Goal: Task Accomplishment & Management: Manage account settings

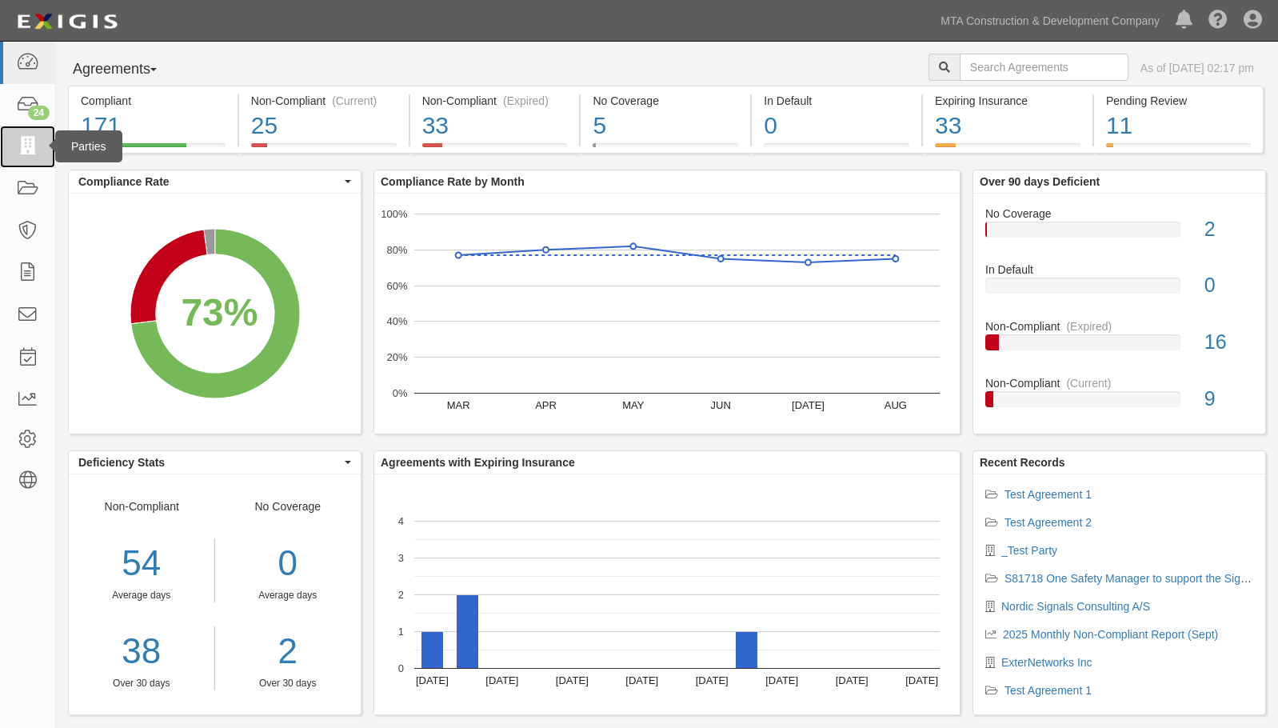
click at [21, 140] on icon at bounding box center [27, 147] width 22 height 18
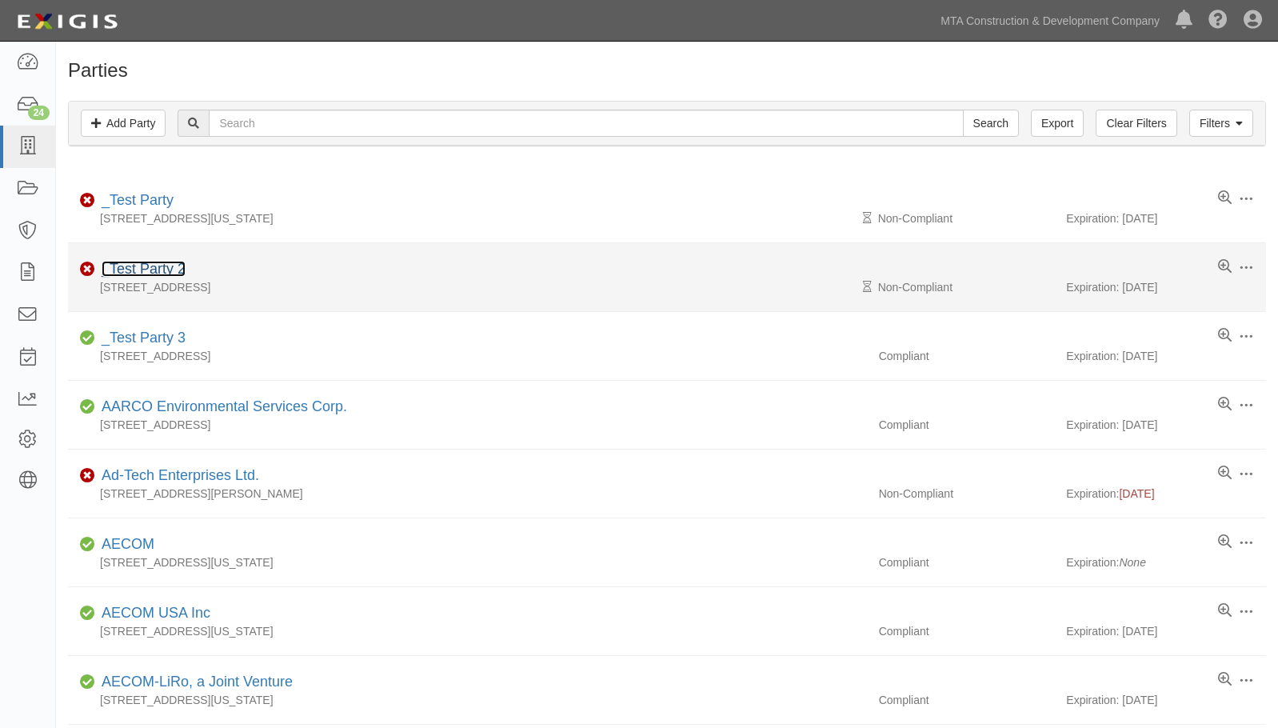
click at [123, 266] on link "_Test Party 2" at bounding box center [144, 269] width 84 height 16
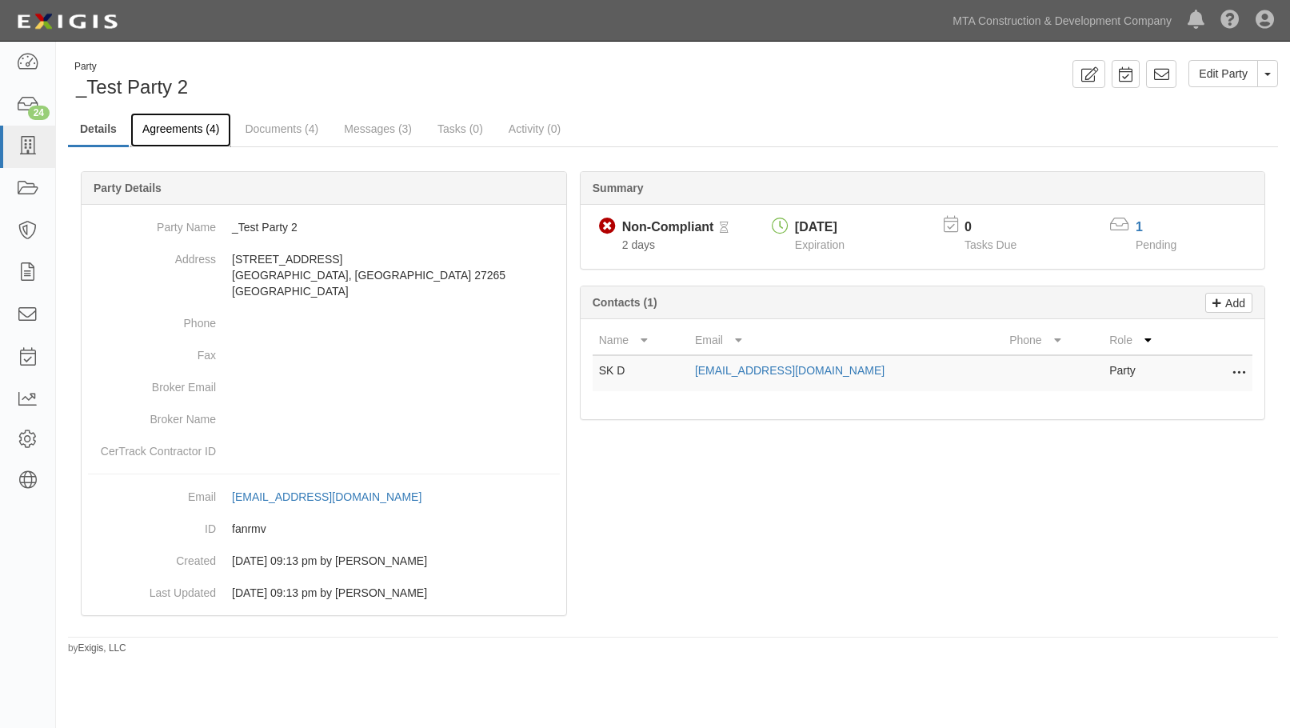
click at [181, 133] on link "Agreements (4)" at bounding box center [180, 130] width 101 height 34
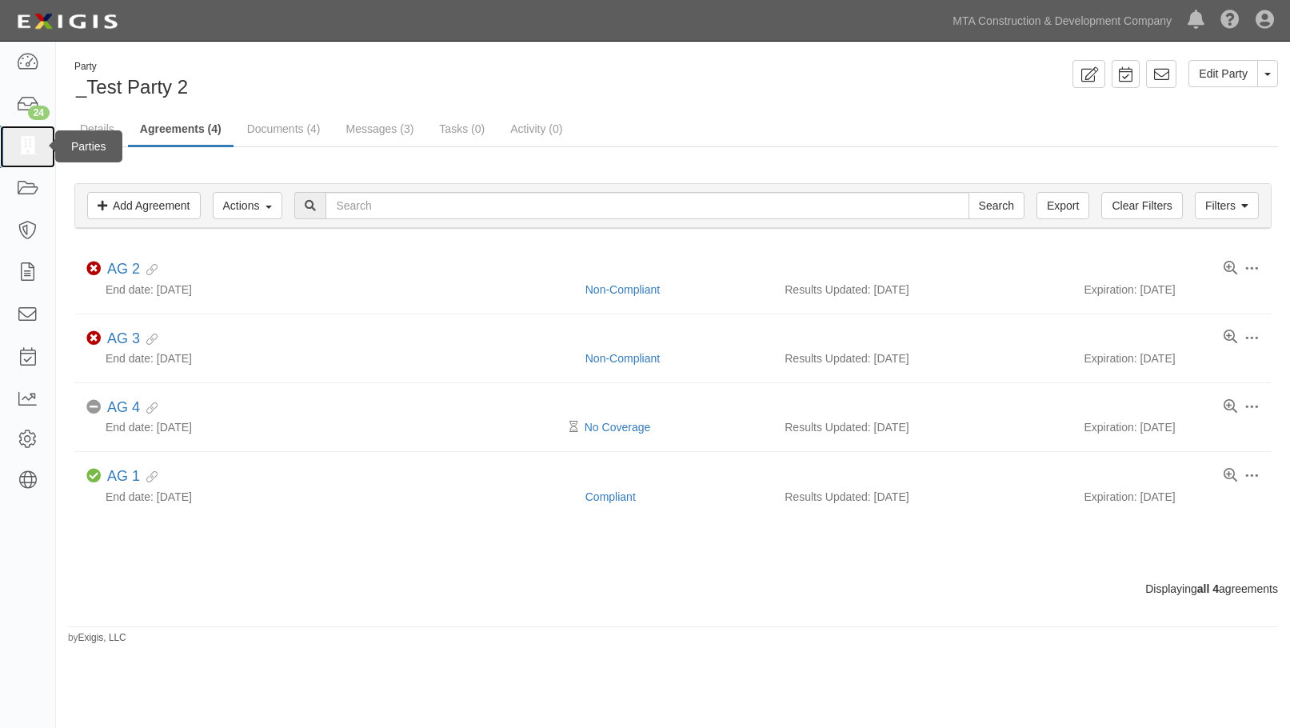
click at [31, 141] on icon at bounding box center [27, 147] width 22 height 18
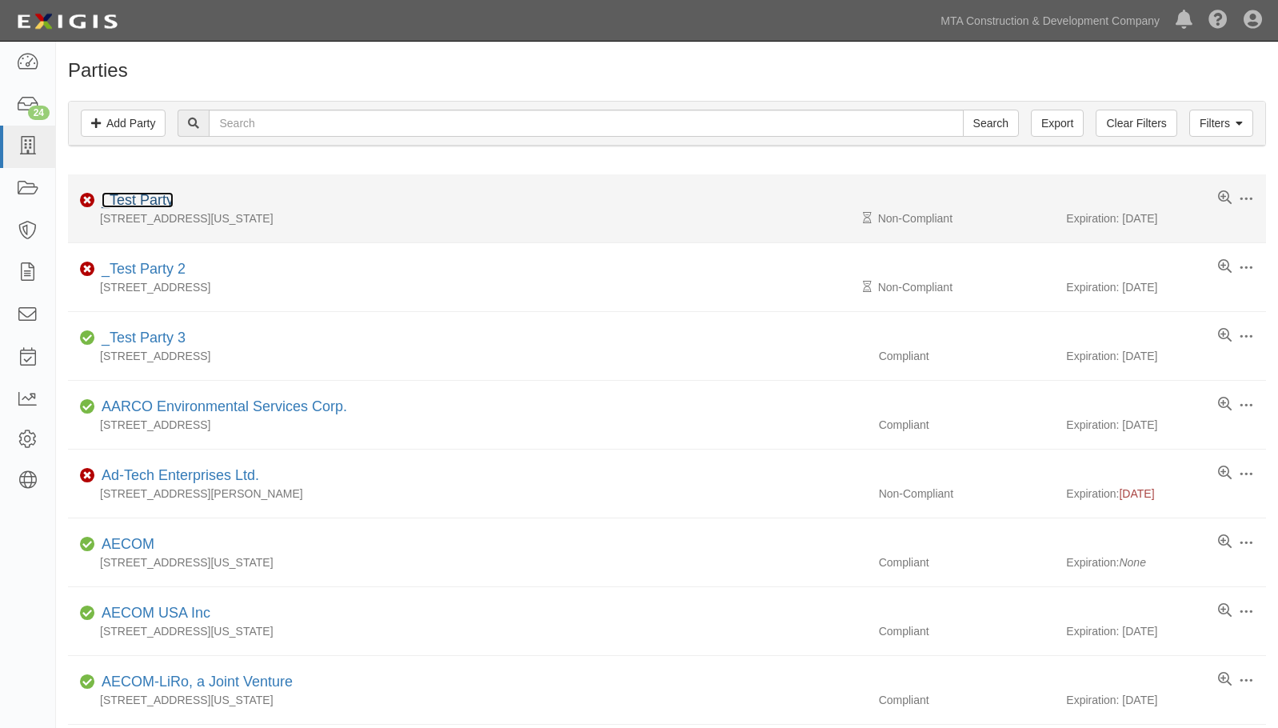
click at [119, 192] on link "_Test Party" at bounding box center [138, 200] width 72 height 16
click at [119, 194] on link "_Test Party" at bounding box center [138, 200] width 72 height 16
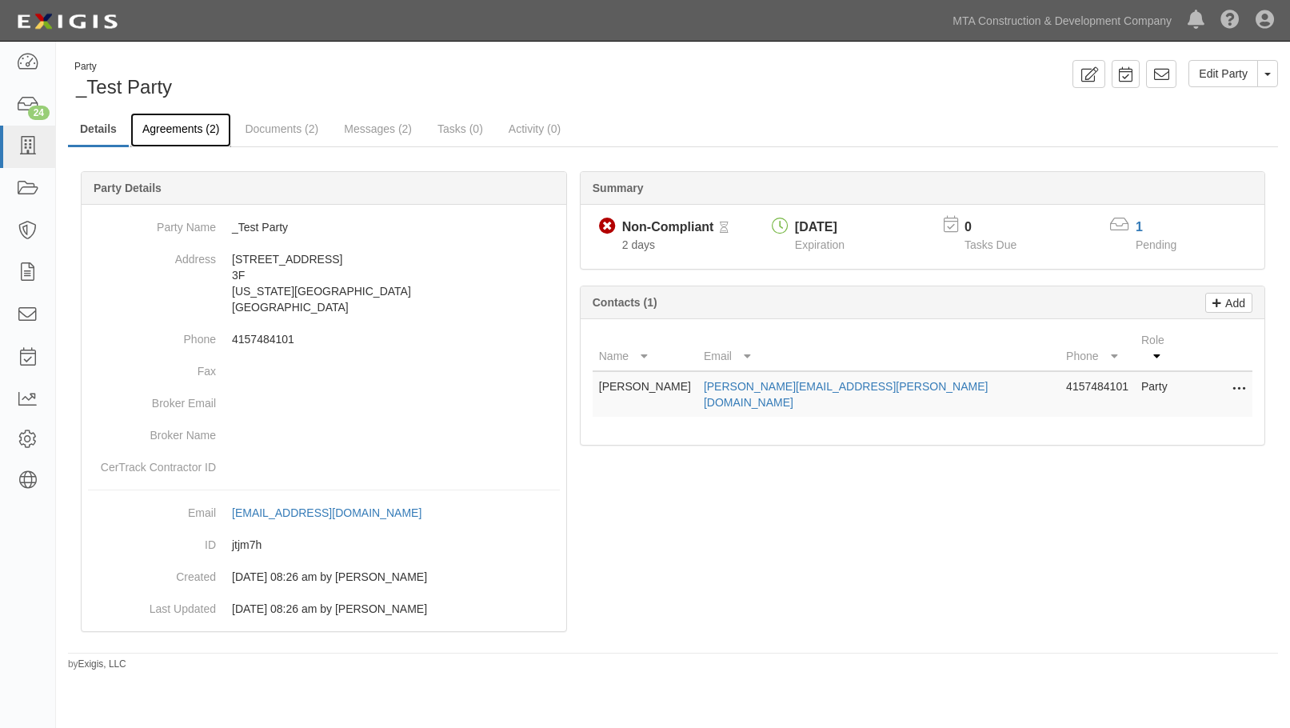
click at [162, 130] on link "Agreements (2)" at bounding box center [180, 130] width 101 height 34
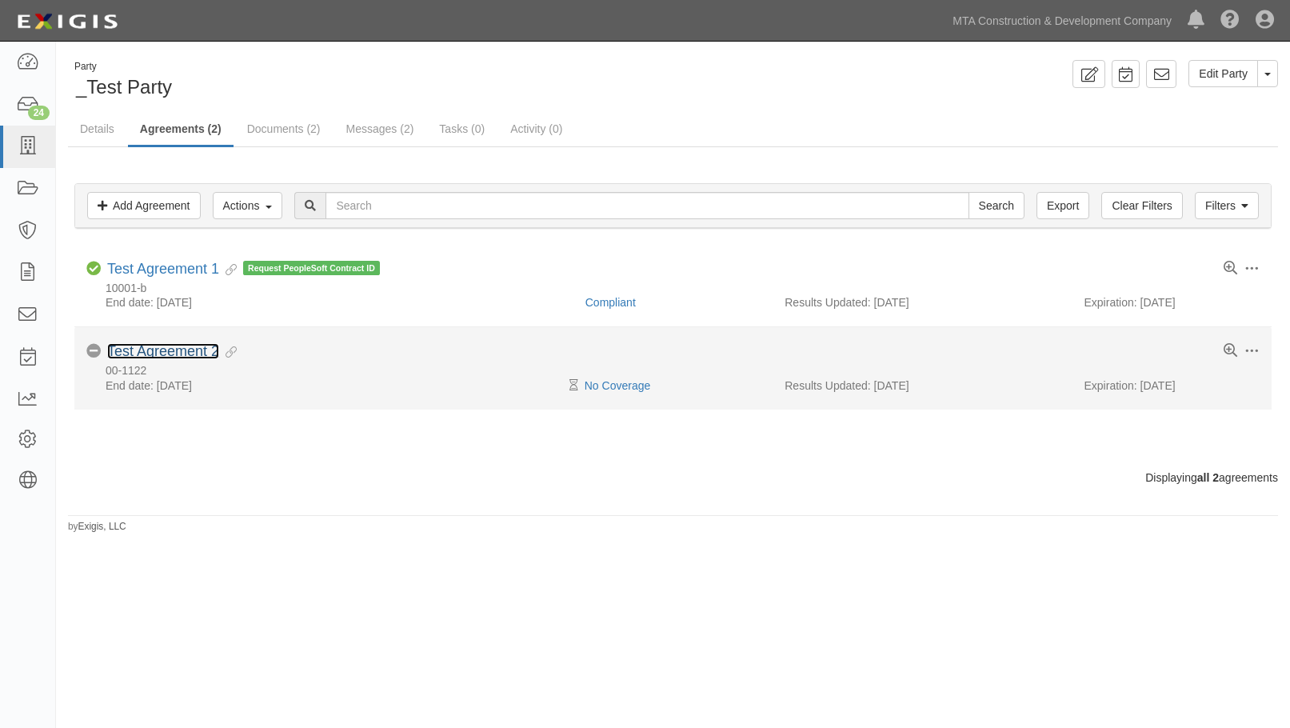
click at [151, 349] on link "Test Agreement 2" at bounding box center [163, 351] width 112 height 16
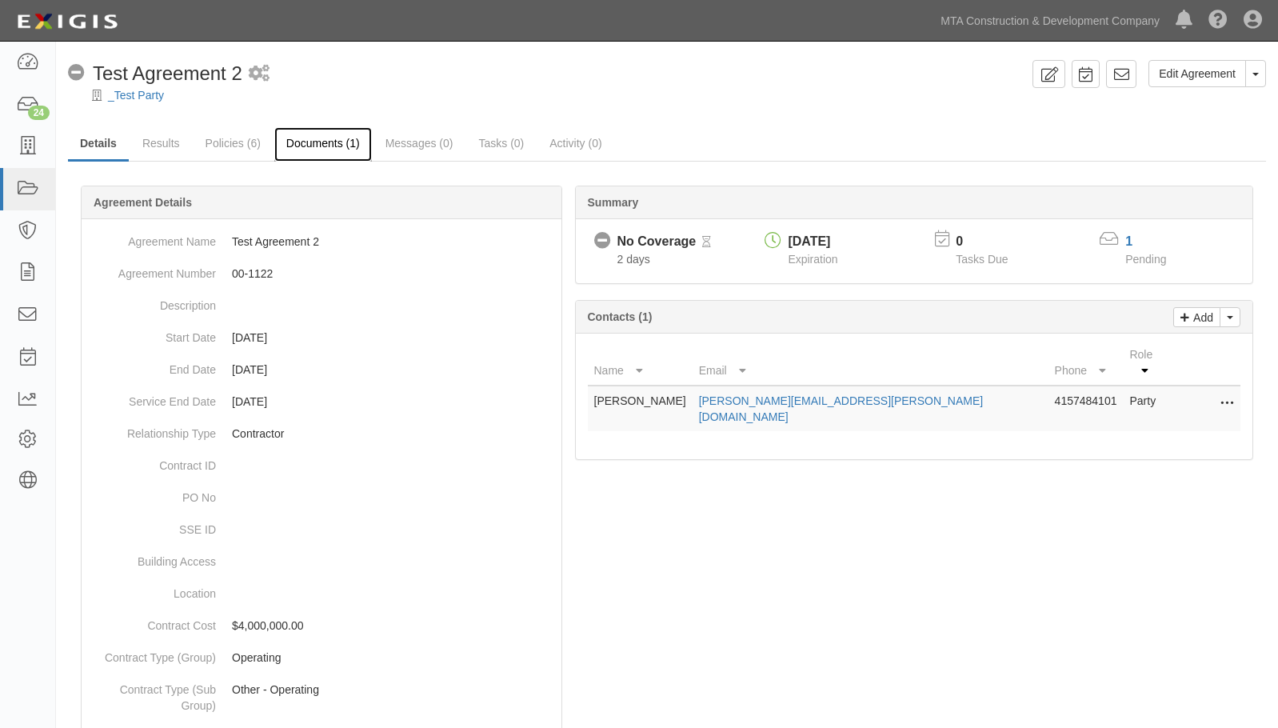
click at [331, 138] on link "Documents (1)" at bounding box center [323, 144] width 98 height 34
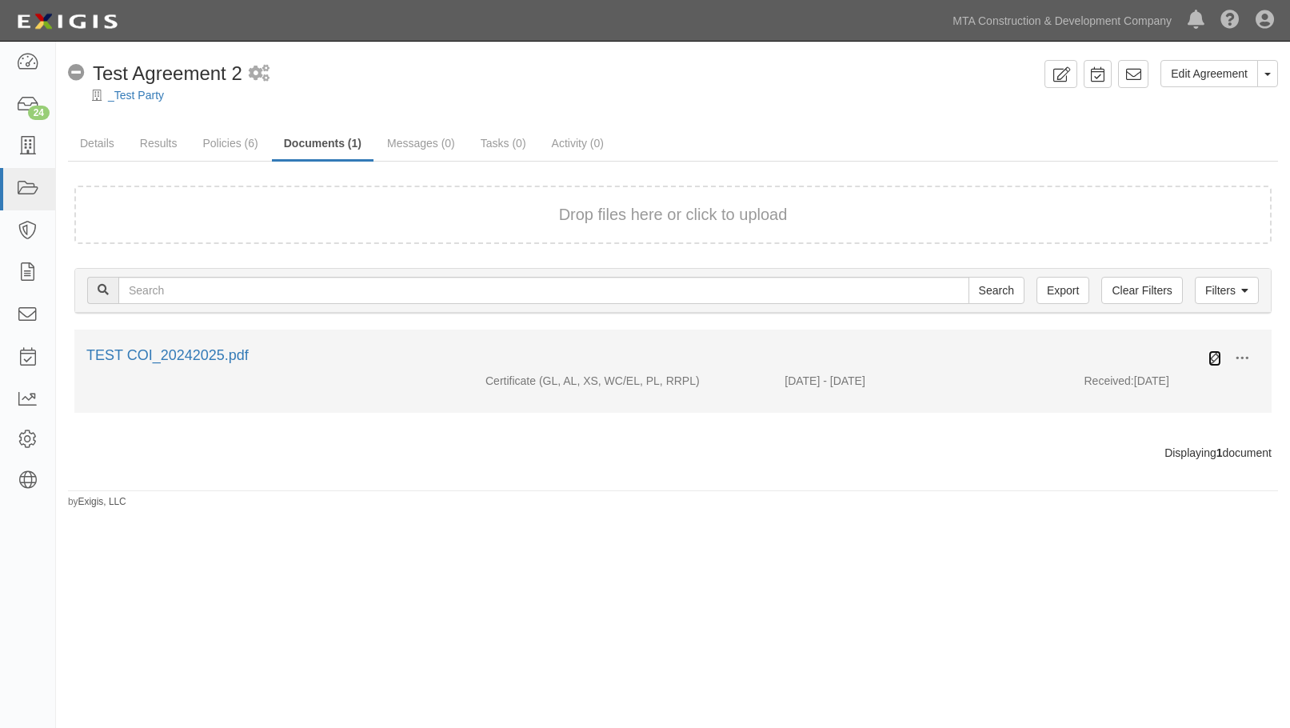
click at [1214, 352] on icon at bounding box center [1215, 358] width 13 height 13
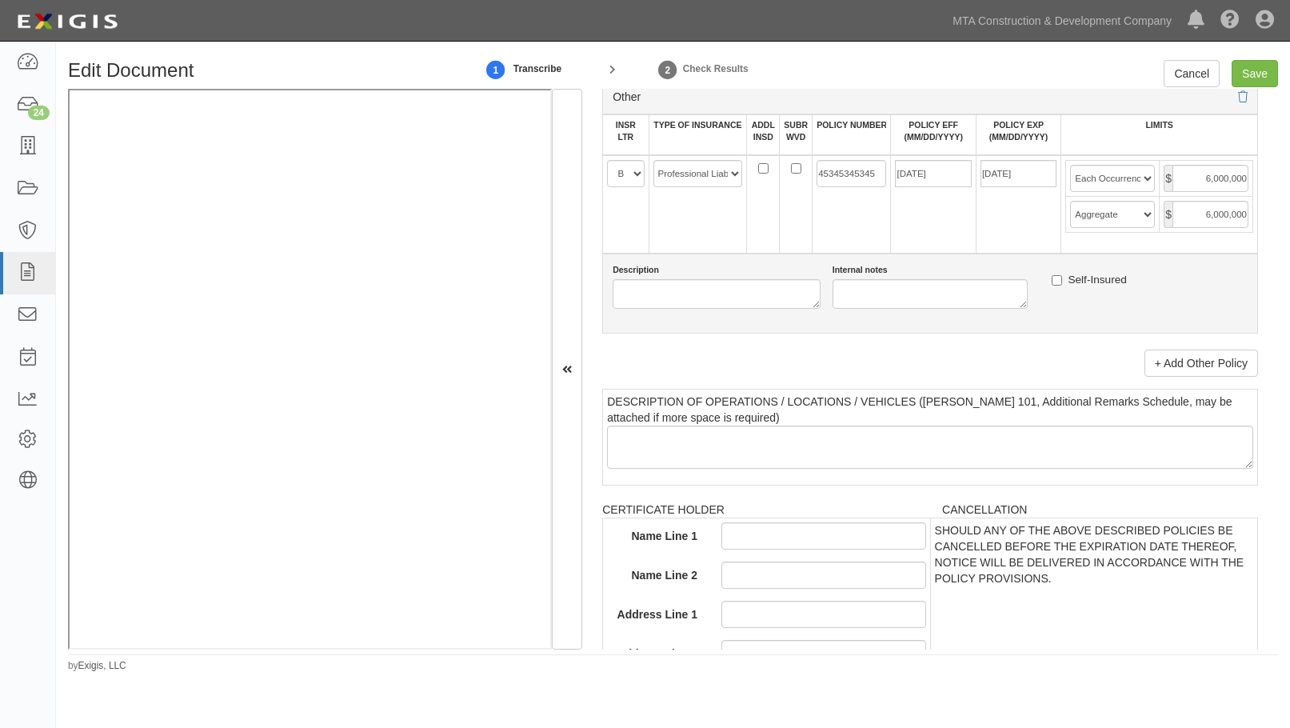
scroll to position [3259, 0]
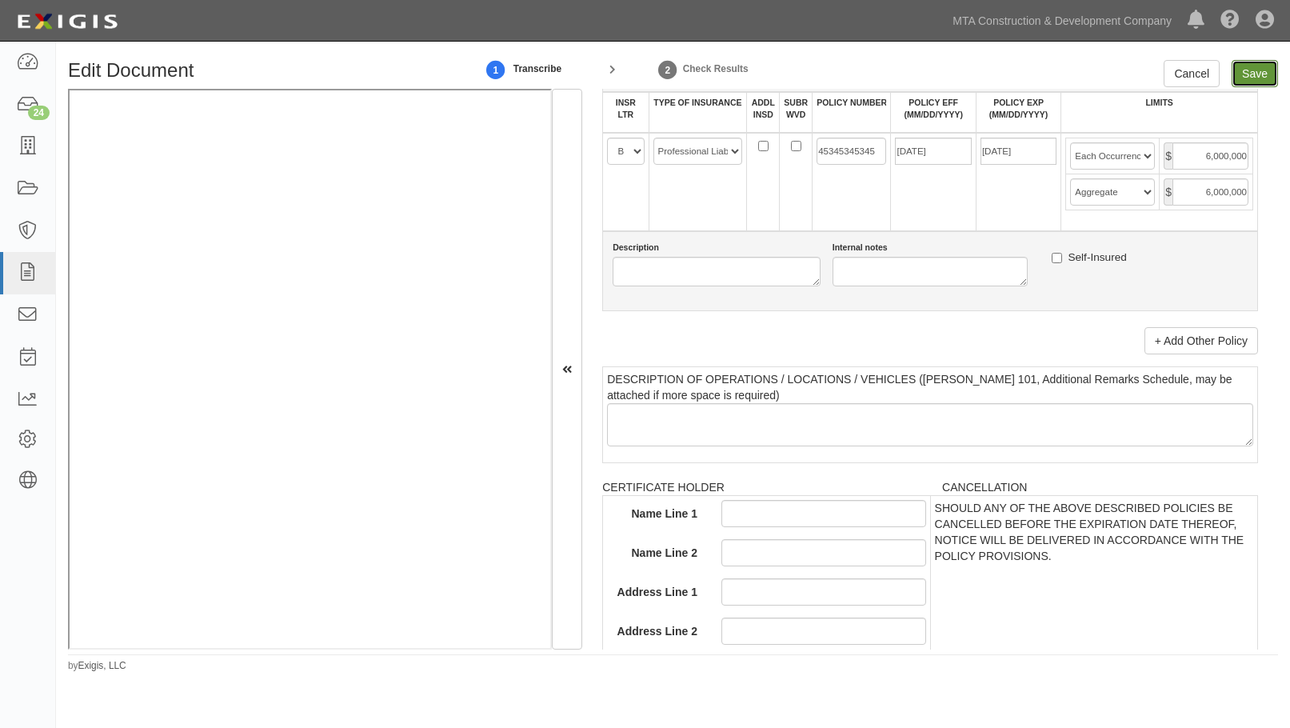
click at [1246, 77] on input "Save" at bounding box center [1255, 73] width 46 height 27
type input "2000000"
type input "4000000"
type input "6000000"
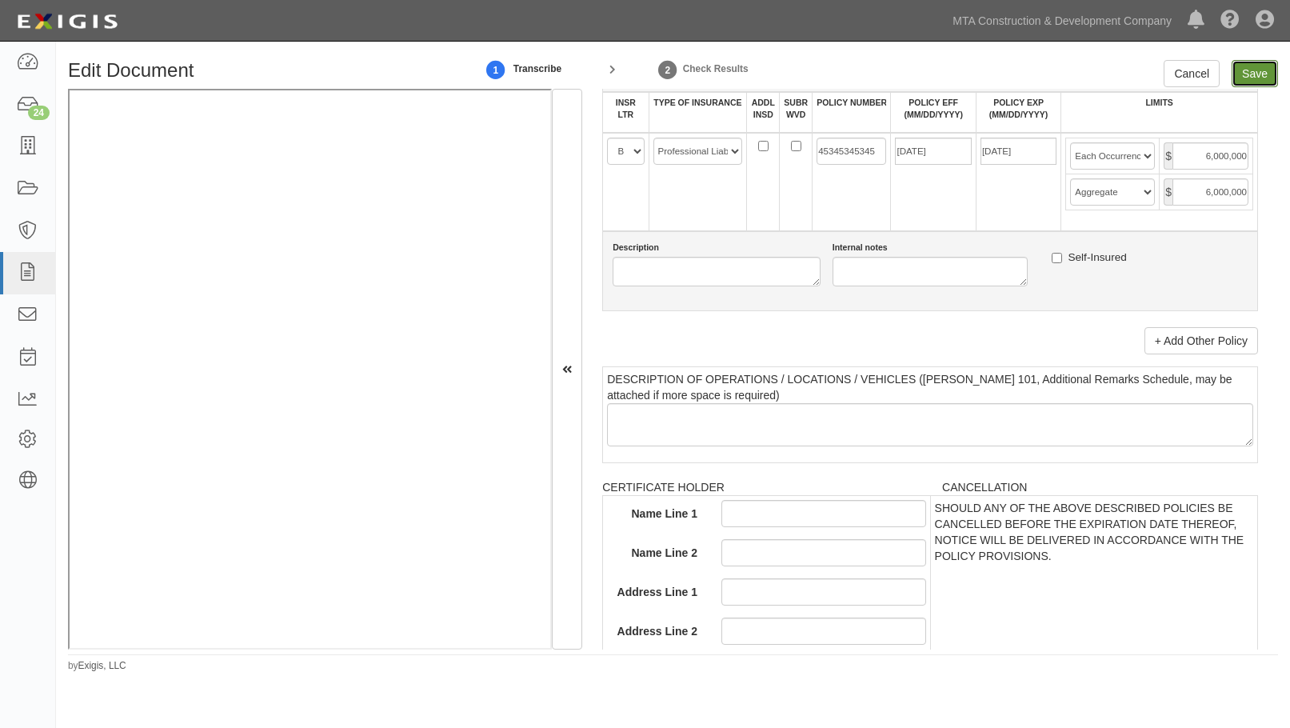
type input "6000000"
type input "4000000"
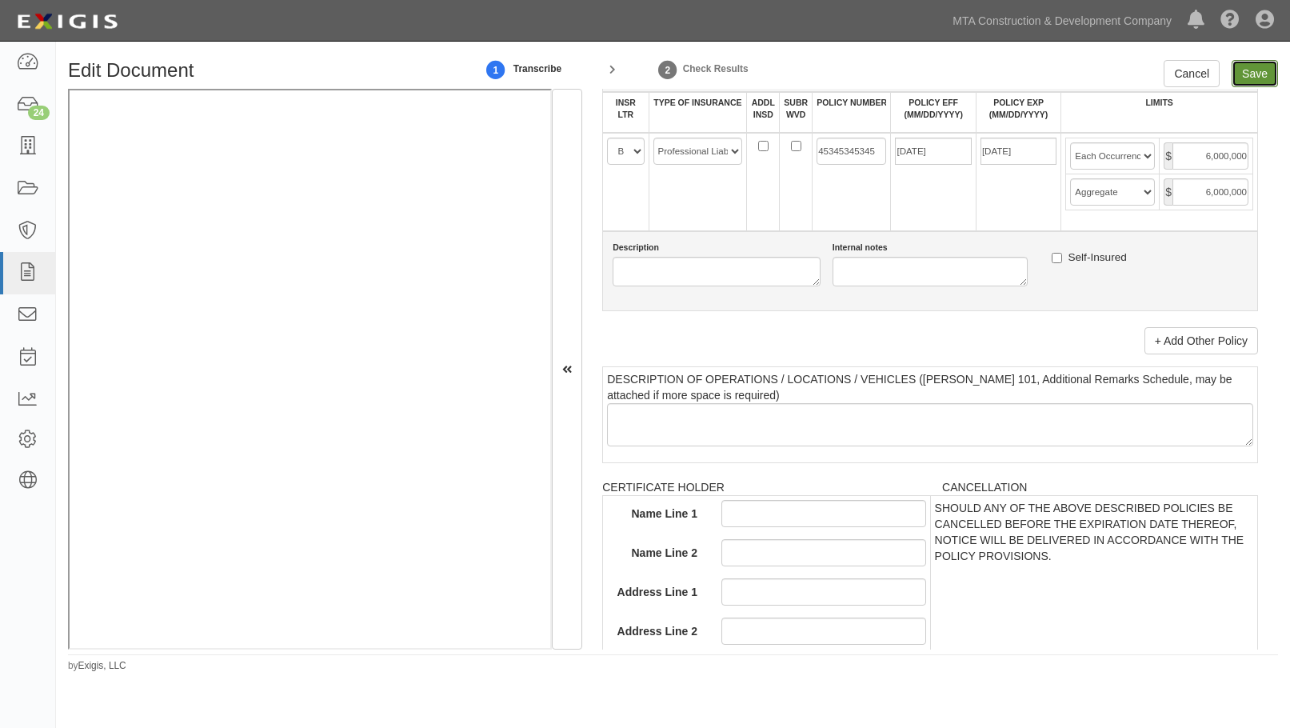
type input "4000000"
type input "6000000"
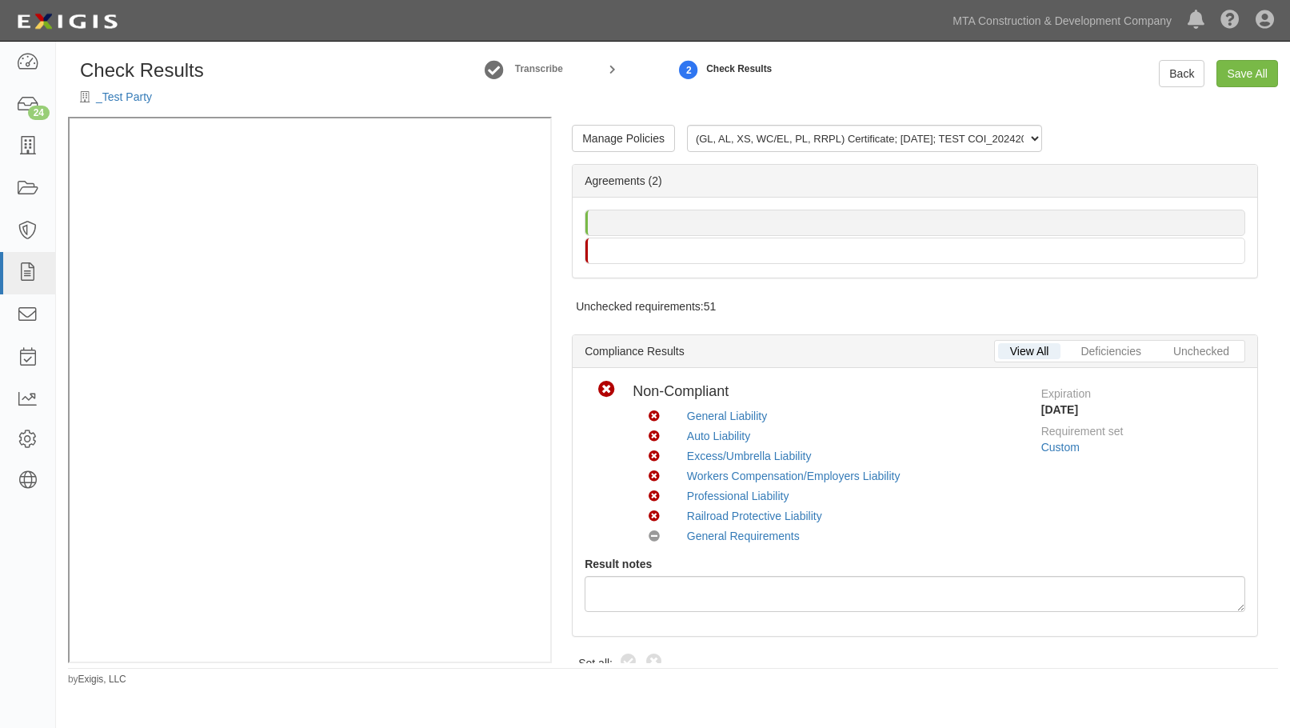
radio input "true"
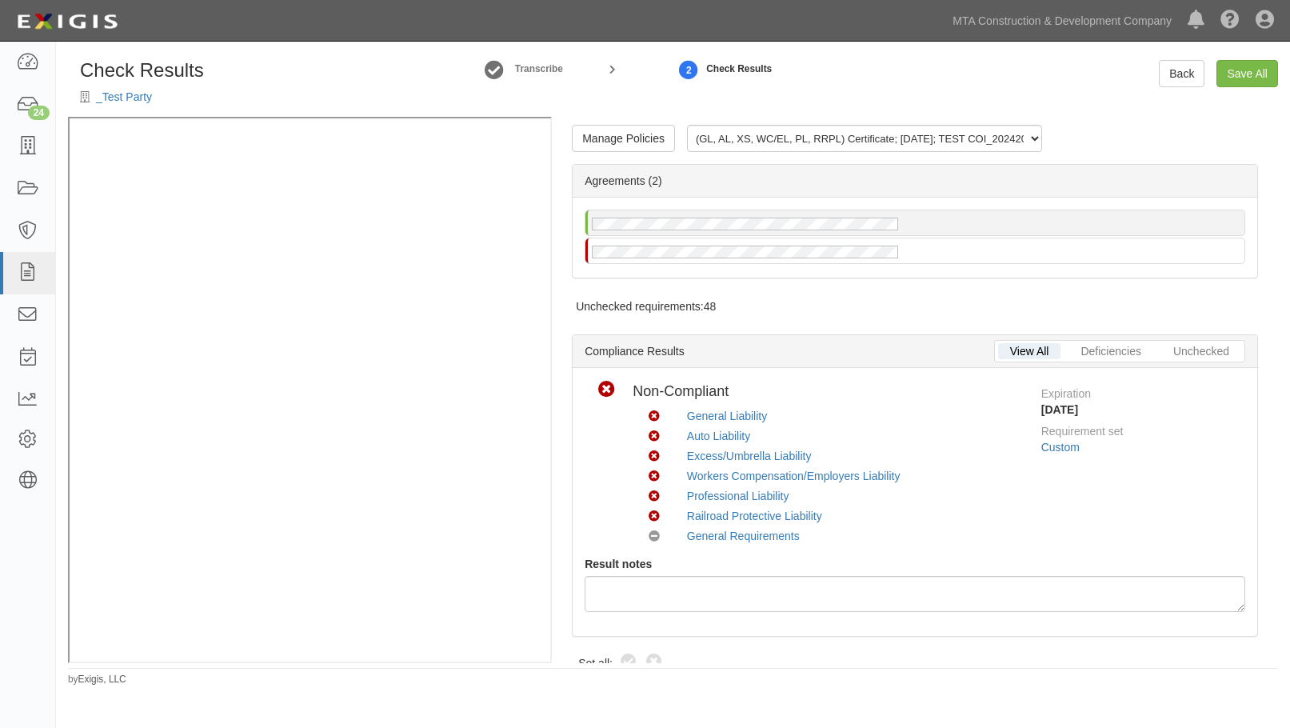
radio input "true"
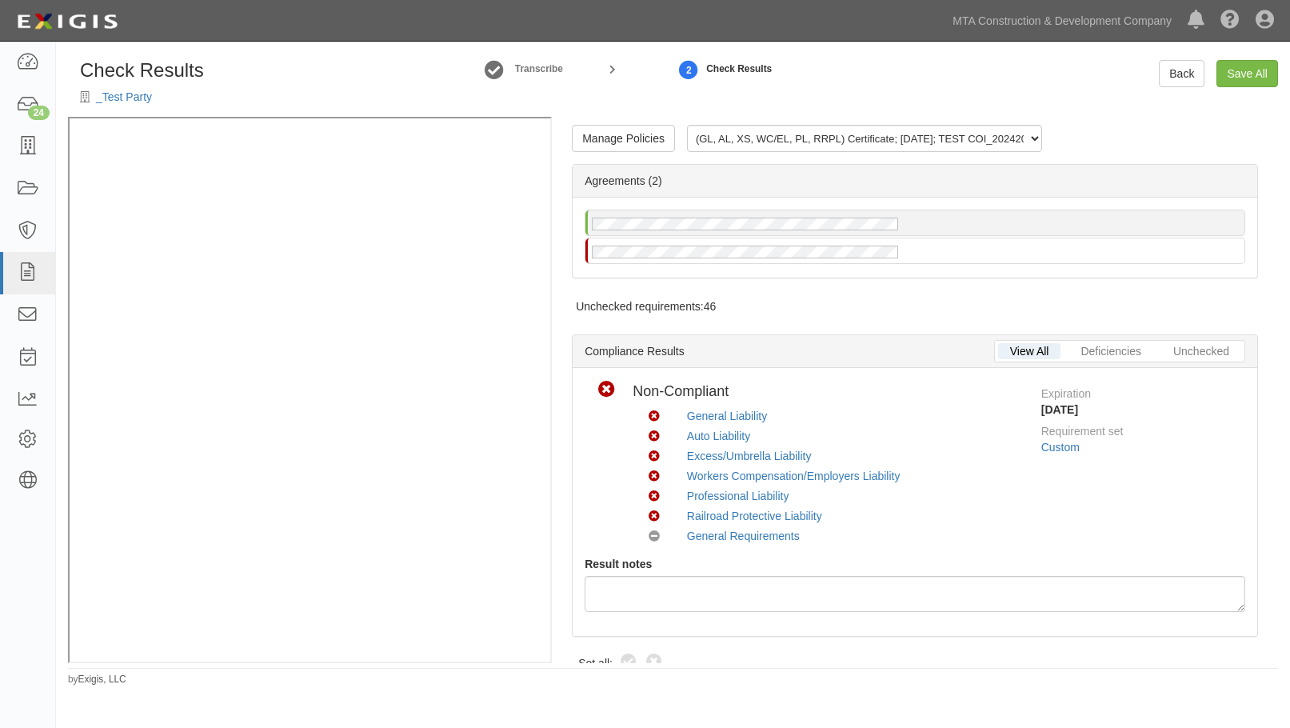
scroll to position [700, 0]
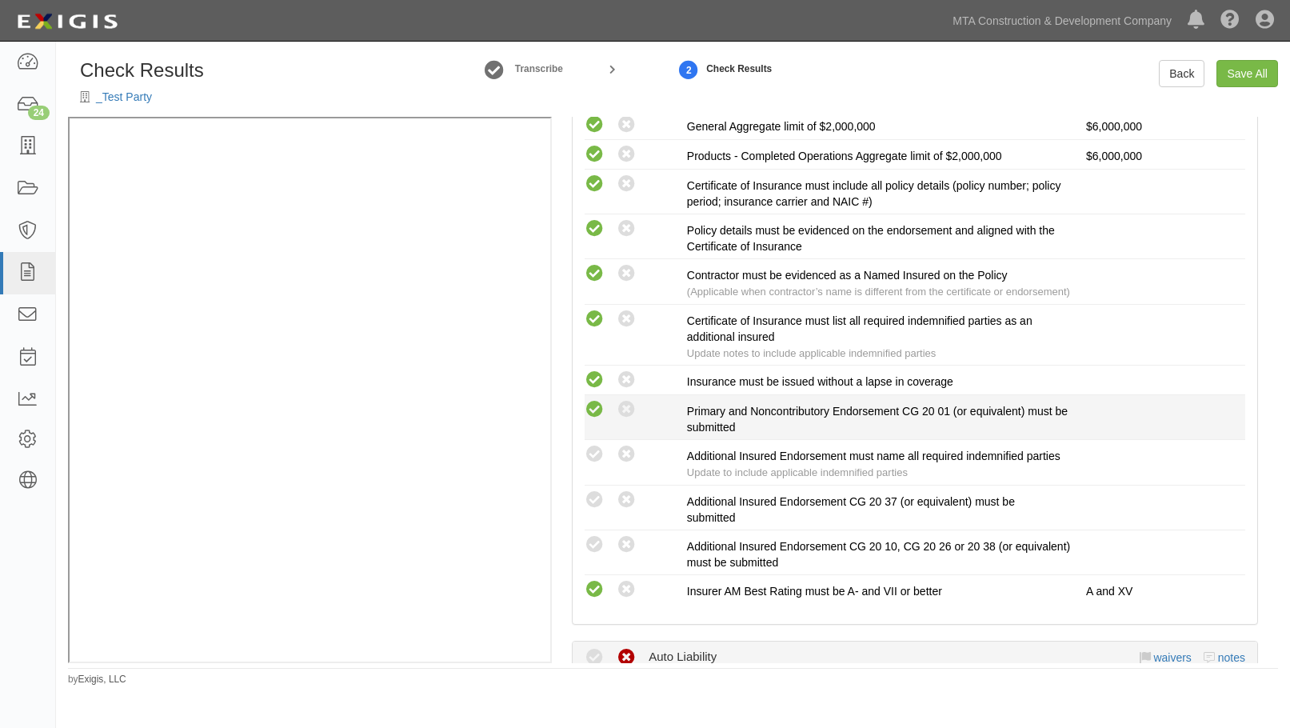
click at [597, 420] on icon at bounding box center [595, 410] width 20 height 20
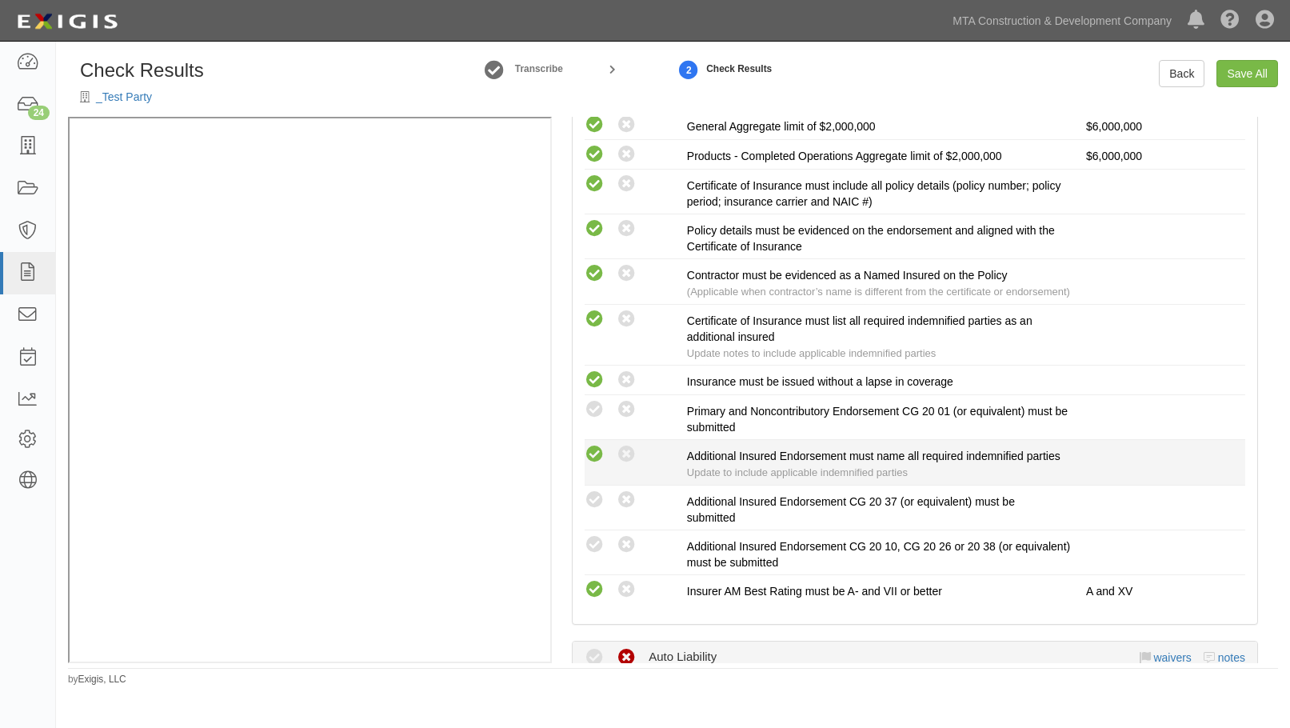
radio input "true"
click at [593, 465] on icon at bounding box center [595, 455] width 20 height 20
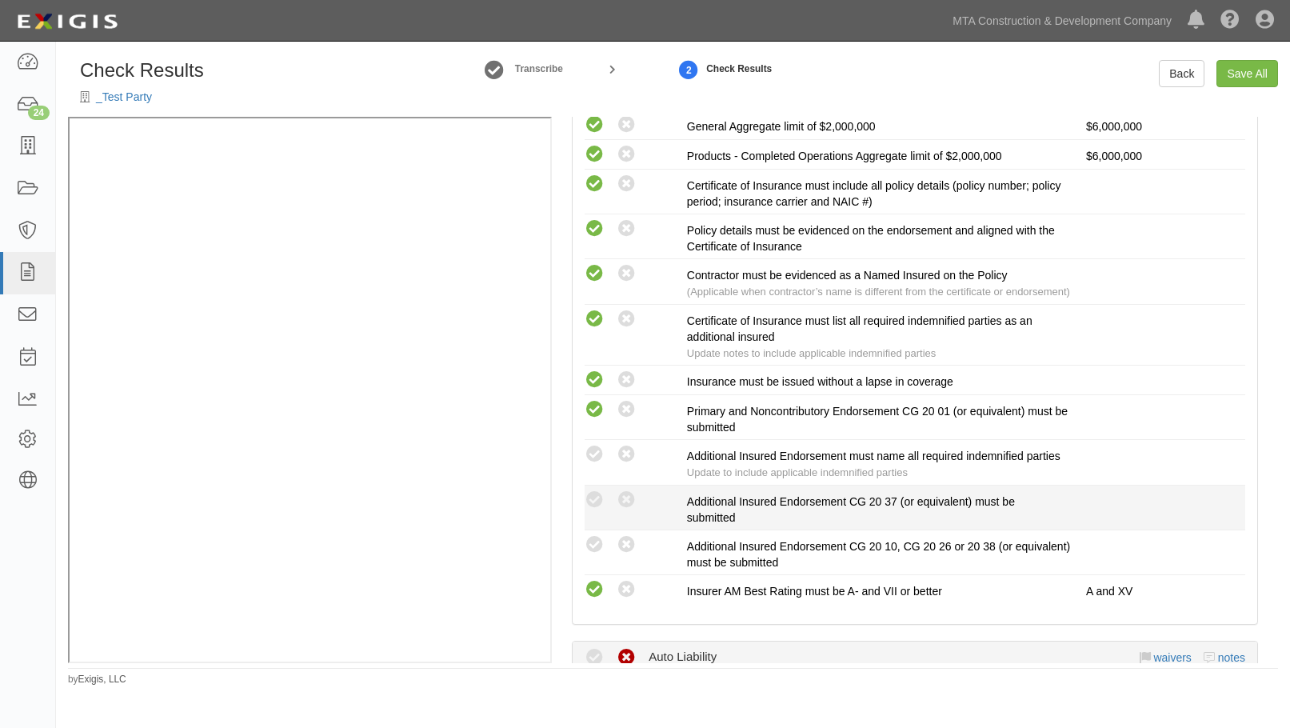
radio input "true"
click at [594, 510] on icon at bounding box center [595, 500] width 20 height 20
radio input "true"
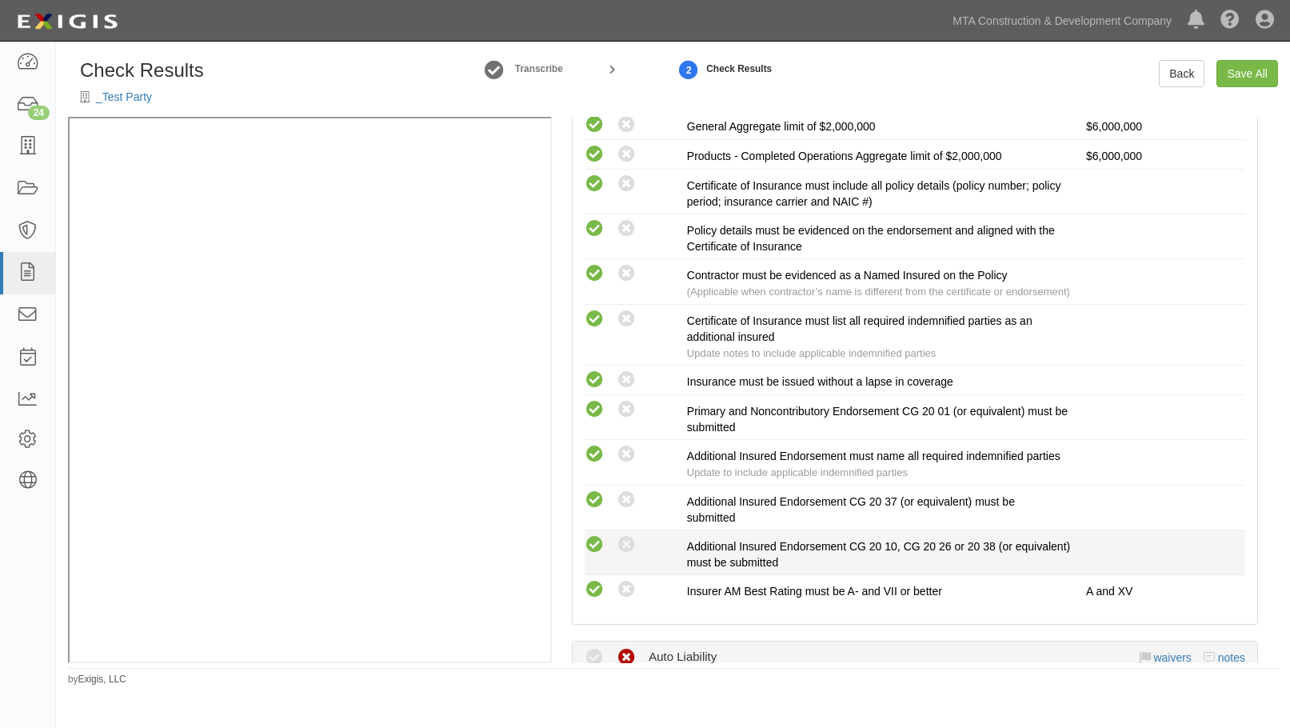
drag, startPoint x: 594, startPoint y: 583, endPoint x: 590, endPoint y: 576, distance: 8.2
click at [589, 555] on icon at bounding box center [595, 545] width 20 height 20
radio input "true"
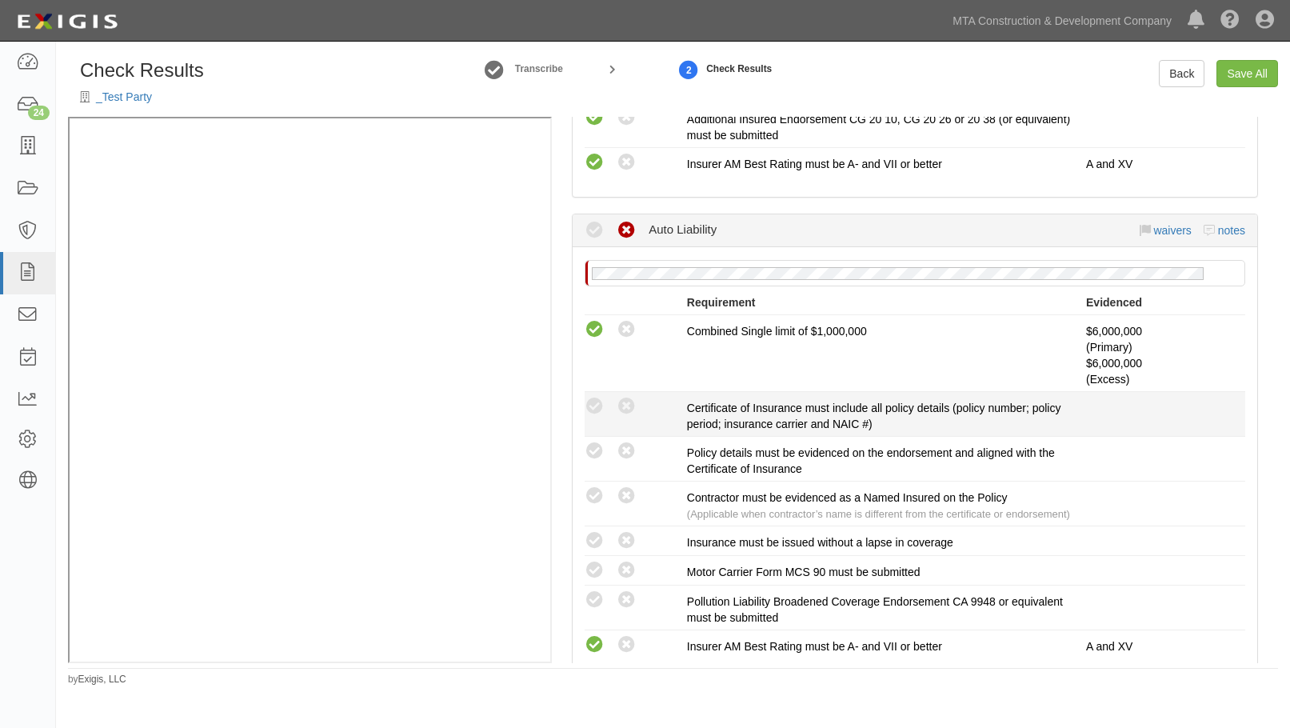
scroll to position [1140, 0]
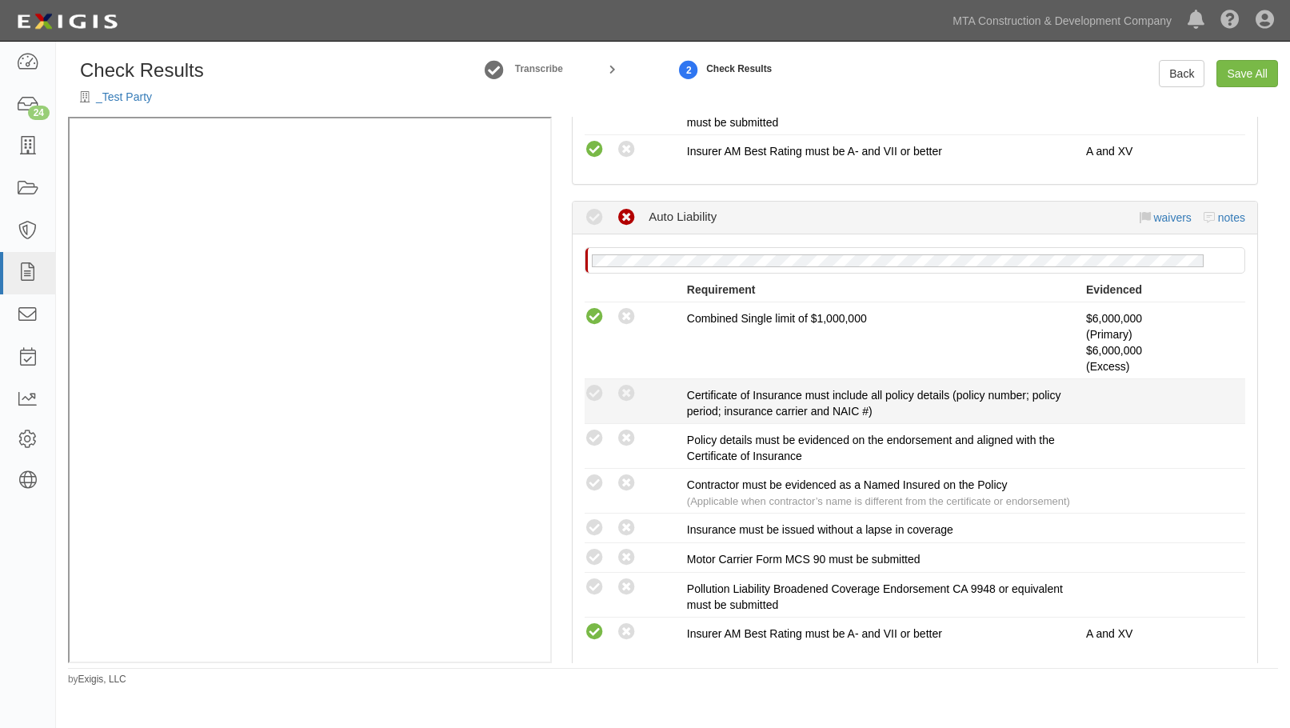
click at [595, 404] on icon at bounding box center [595, 394] width 20 height 20
radio input "true"
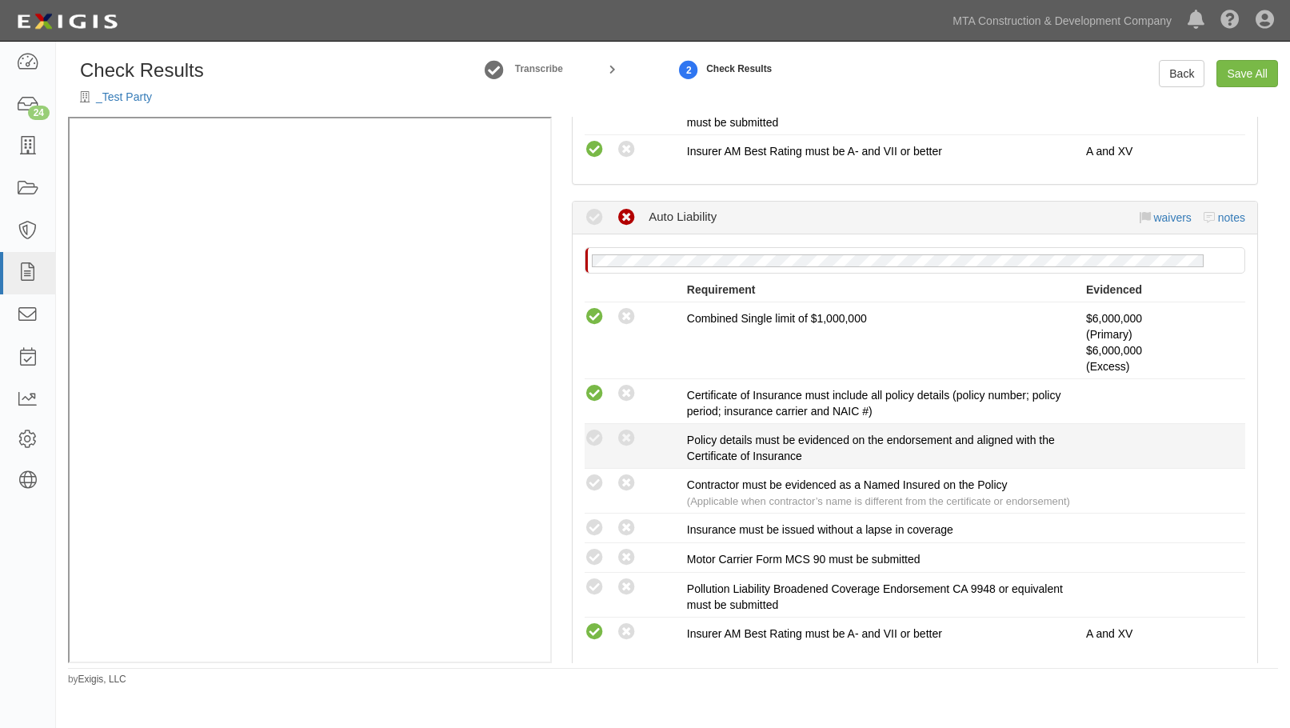
drag, startPoint x: 591, startPoint y: 463, endPoint x: 588, endPoint y: 492, distance: 29.0
click at [586, 449] on icon at bounding box center [595, 439] width 20 height 20
radio input "true"
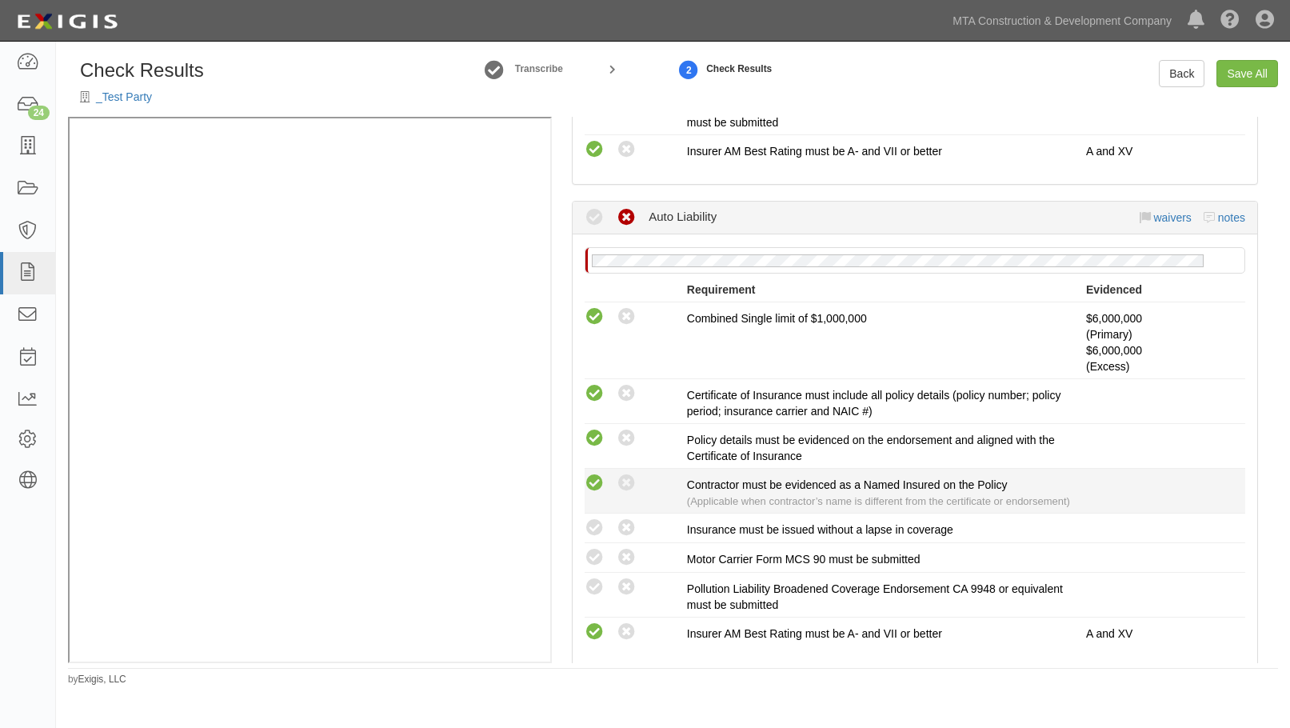
click at [593, 493] on icon at bounding box center [595, 484] width 20 height 20
radio input "true"
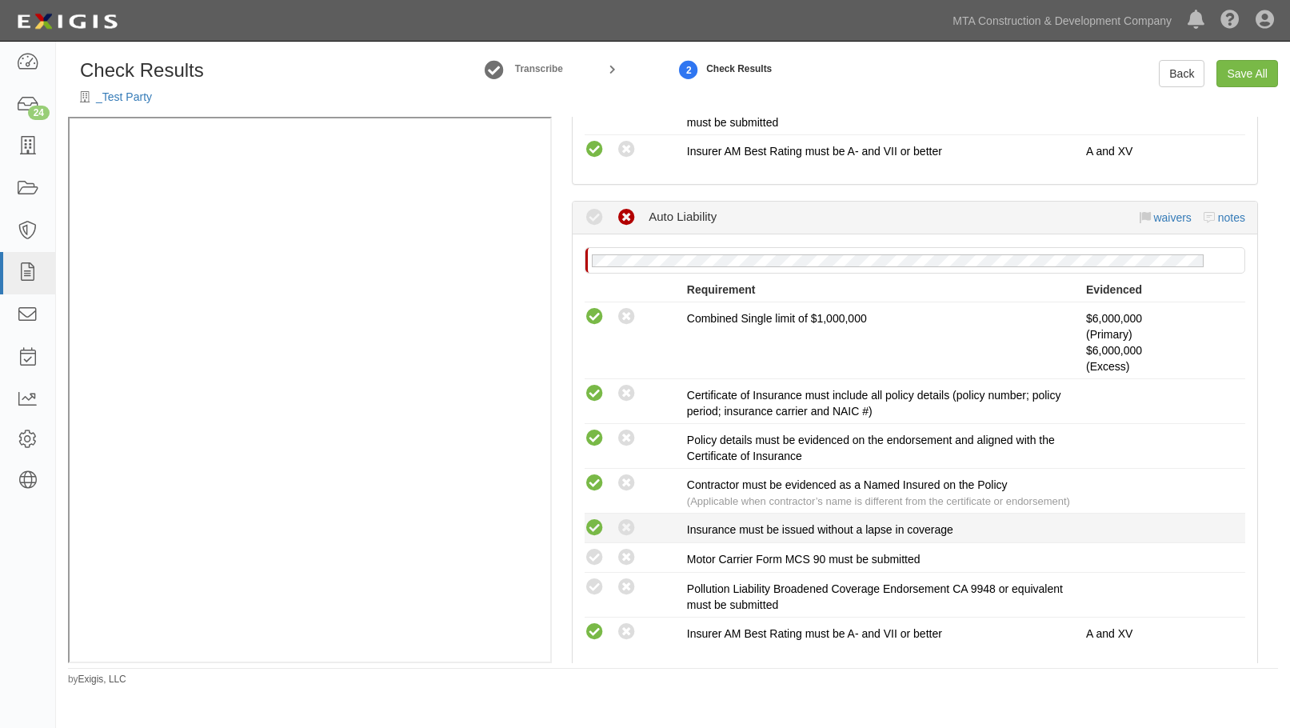
click at [593, 538] on icon at bounding box center [595, 528] width 20 height 20
radio input "true"
click at [593, 568] on icon at bounding box center [595, 558] width 20 height 20
radio input "true"
click at [598, 597] on icon at bounding box center [595, 587] width 20 height 20
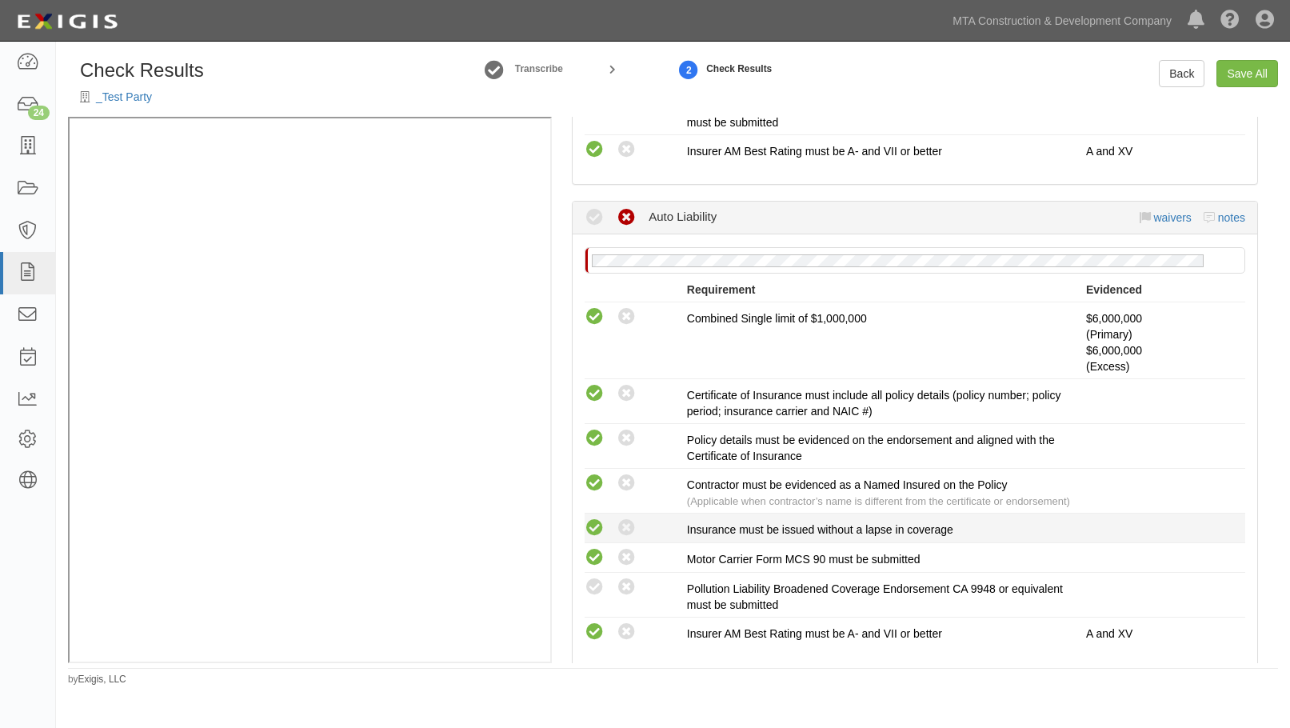
radio input "true"
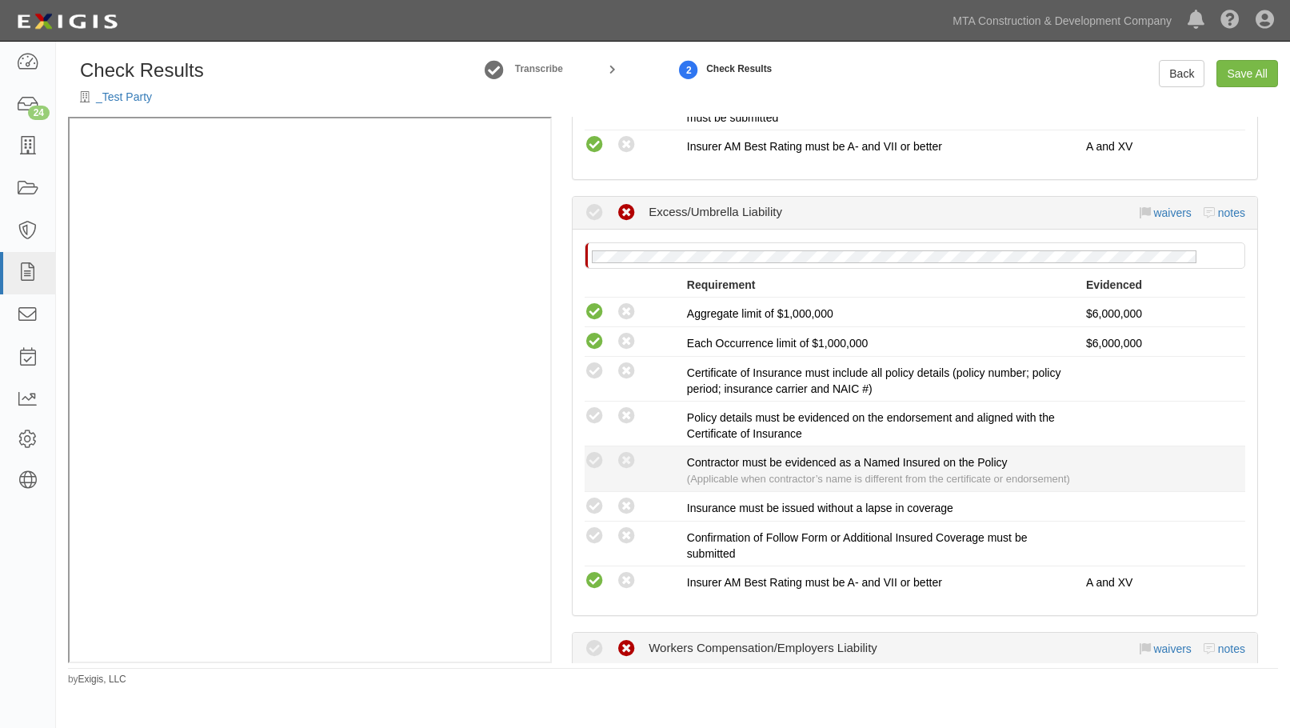
scroll to position [1660, 0]
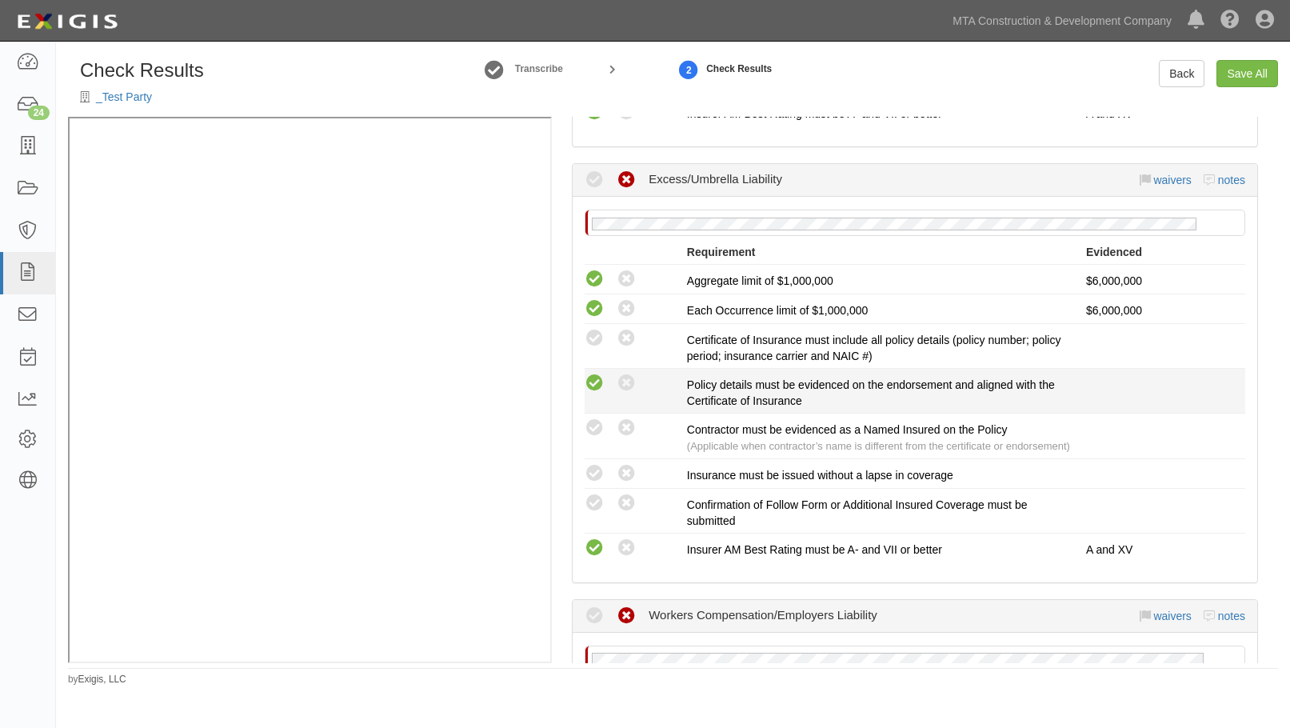
drag, startPoint x: 594, startPoint y: 383, endPoint x: 590, endPoint y: 423, distance: 40.2
click at [594, 349] on icon at bounding box center [595, 339] width 20 height 20
radio input "true"
click at [590, 394] on icon at bounding box center [595, 384] width 20 height 20
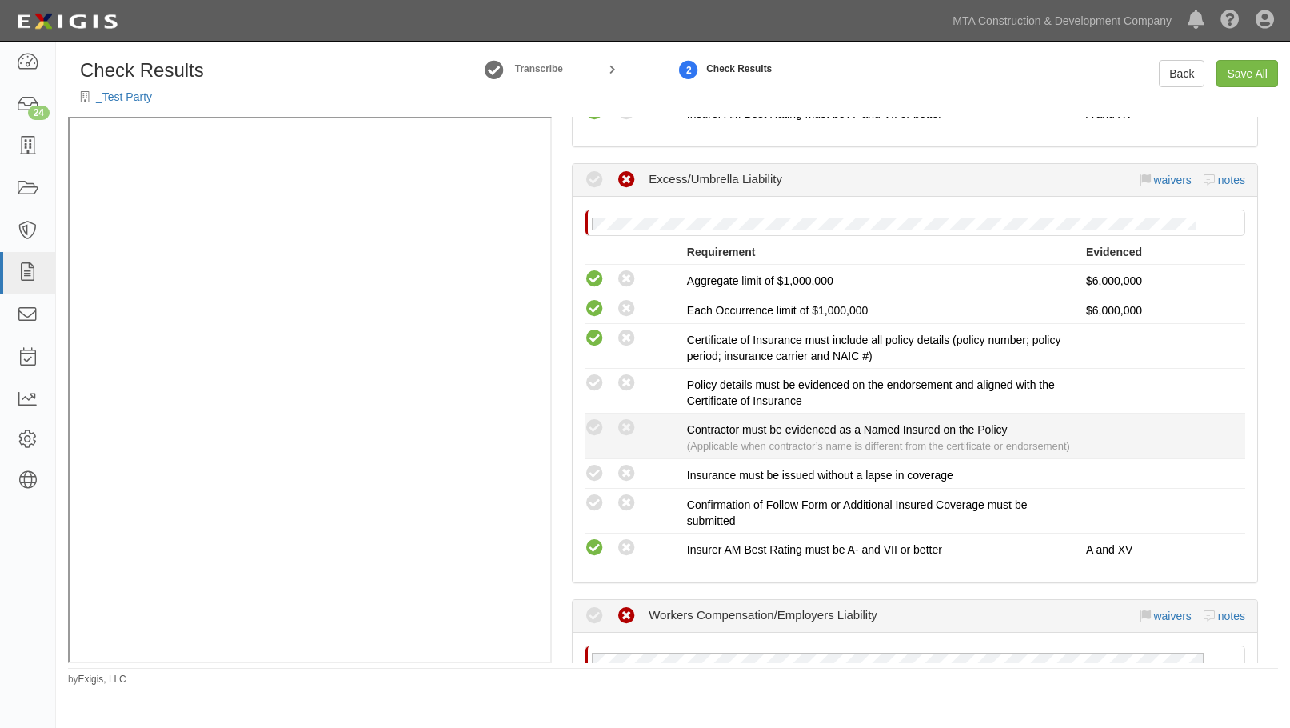
radio input "true"
click at [597, 438] on icon at bounding box center [595, 428] width 20 height 20
radio input "true"
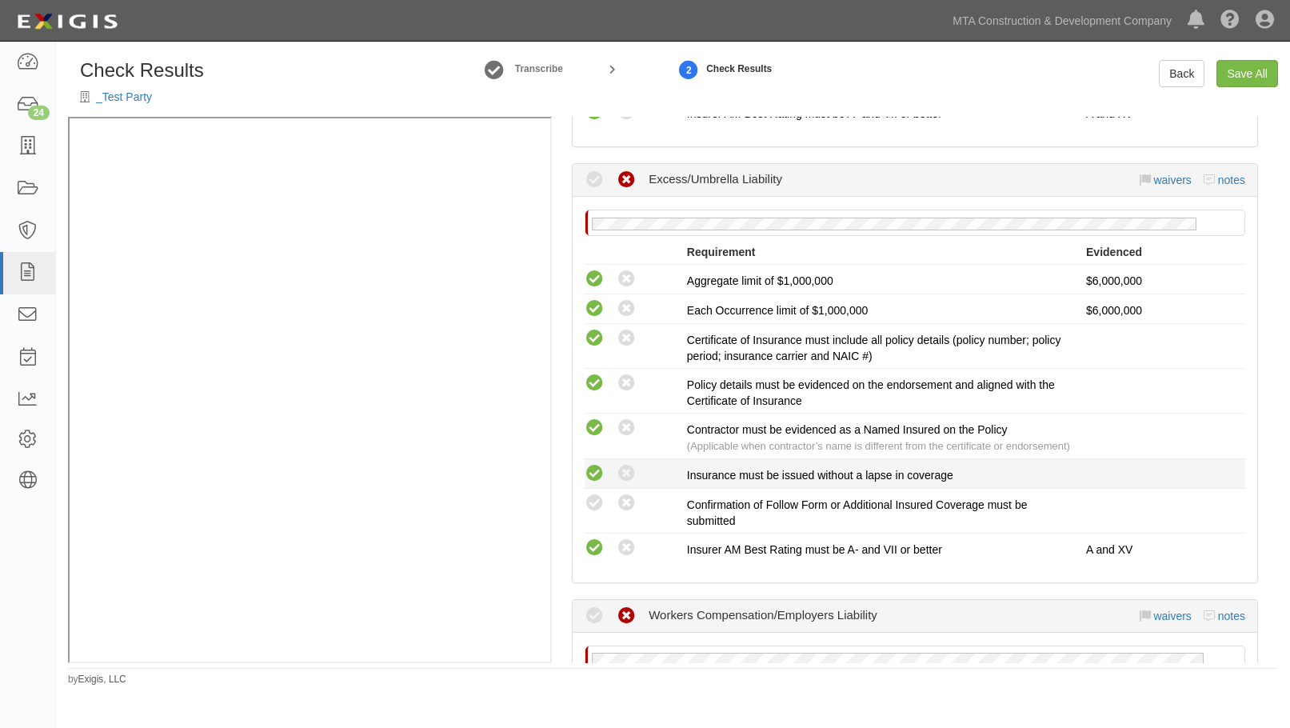
click at [596, 484] on icon at bounding box center [595, 474] width 20 height 20
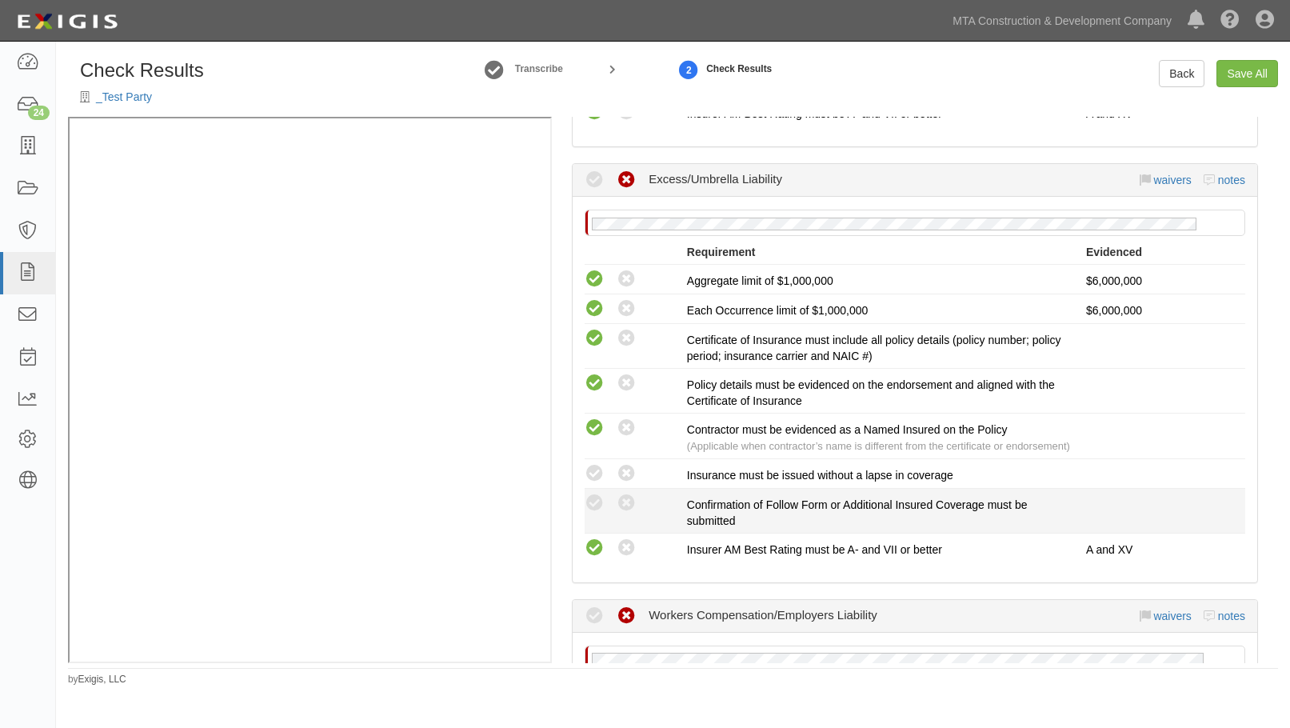
radio input "true"
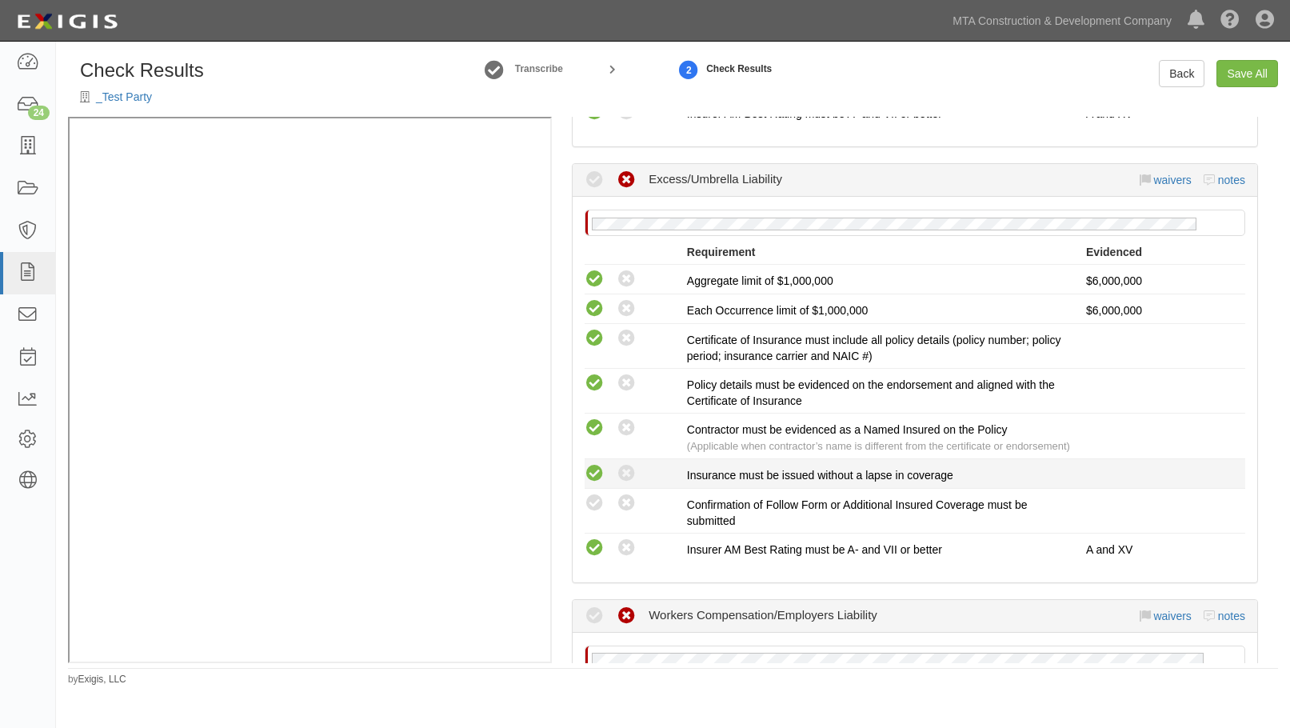
drag, startPoint x: 592, startPoint y: 564, endPoint x: 786, endPoint y: 545, distance: 195.3
click at [591, 513] on icon at bounding box center [595, 503] width 20 height 20
radio input "true"
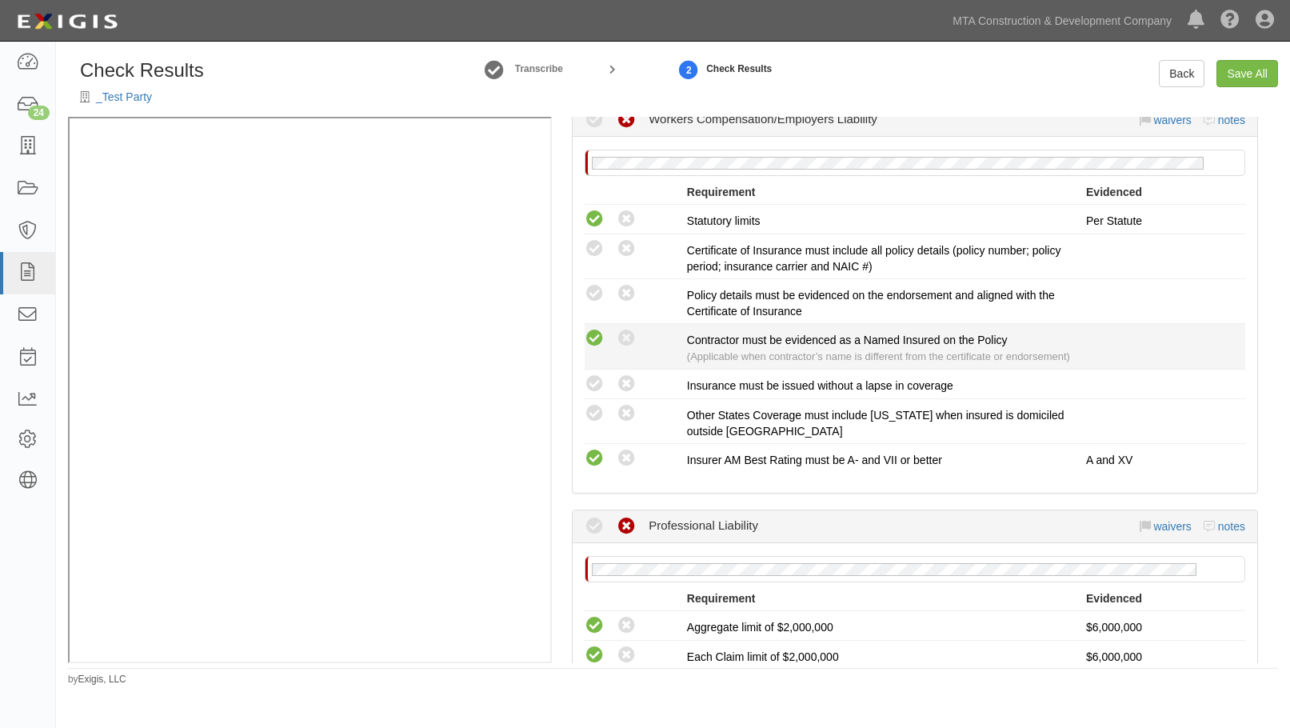
scroll to position [2180, 0]
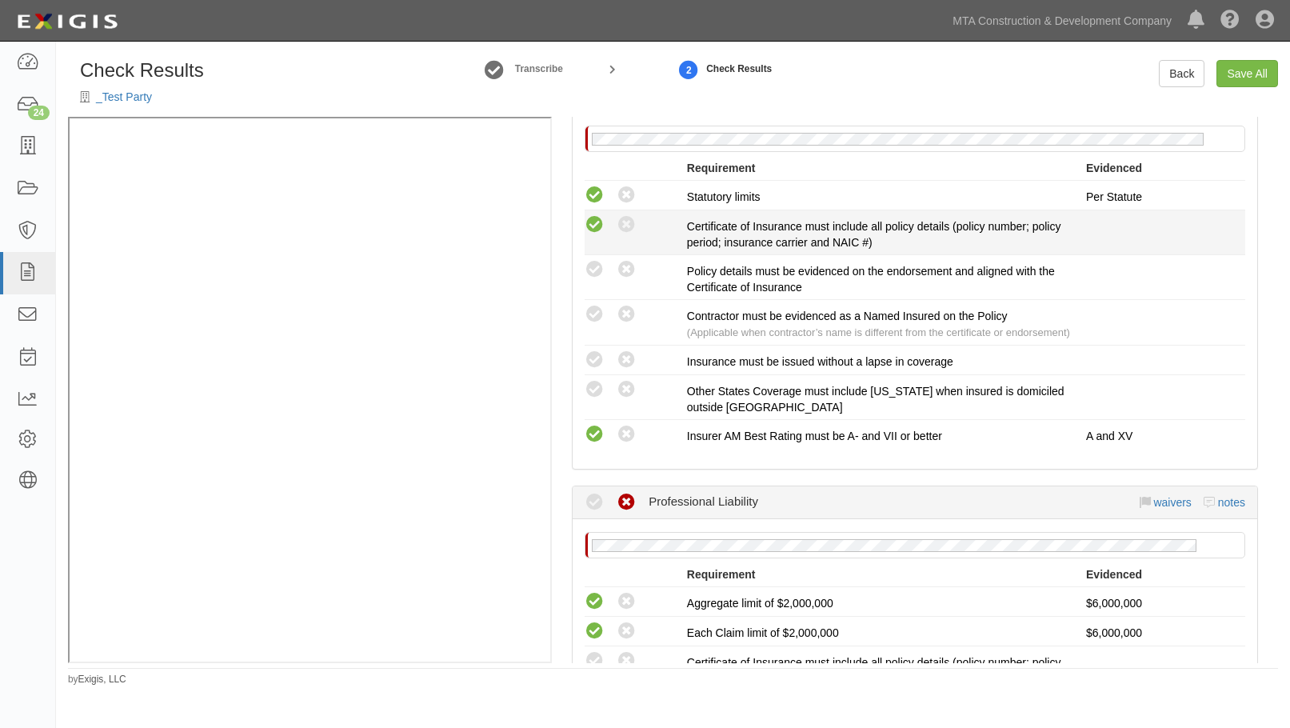
click at [593, 235] on icon at bounding box center [595, 225] width 20 height 20
radio input "true"
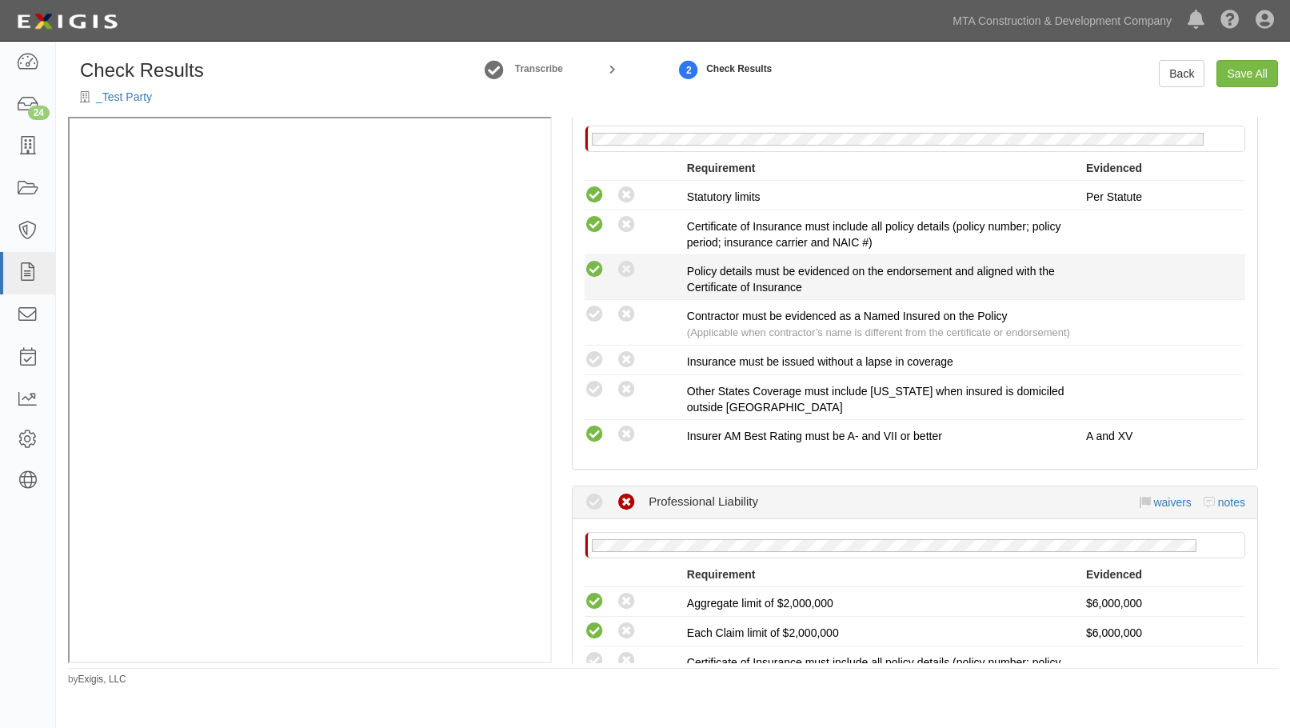
click at [593, 280] on icon at bounding box center [595, 270] width 20 height 20
radio input "true"
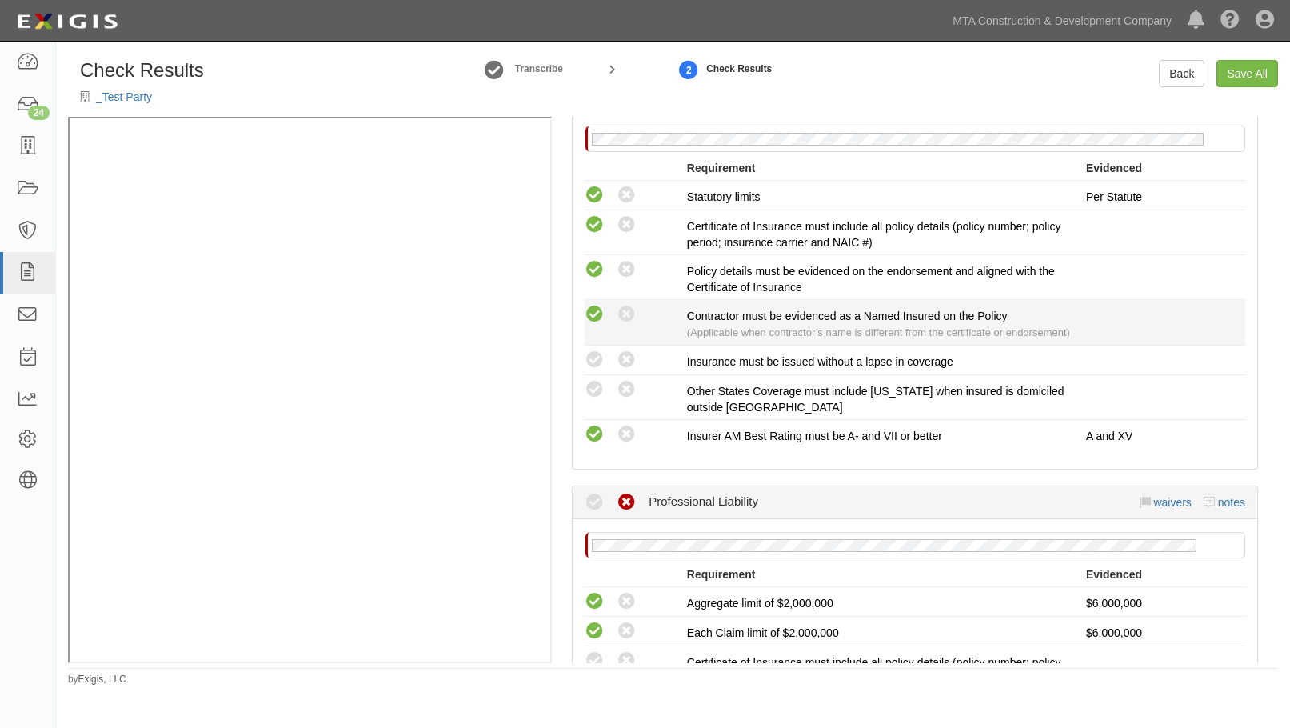
click at [595, 325] on icon at bounding box center [595, 315] width 20 height 20
radio input "true"
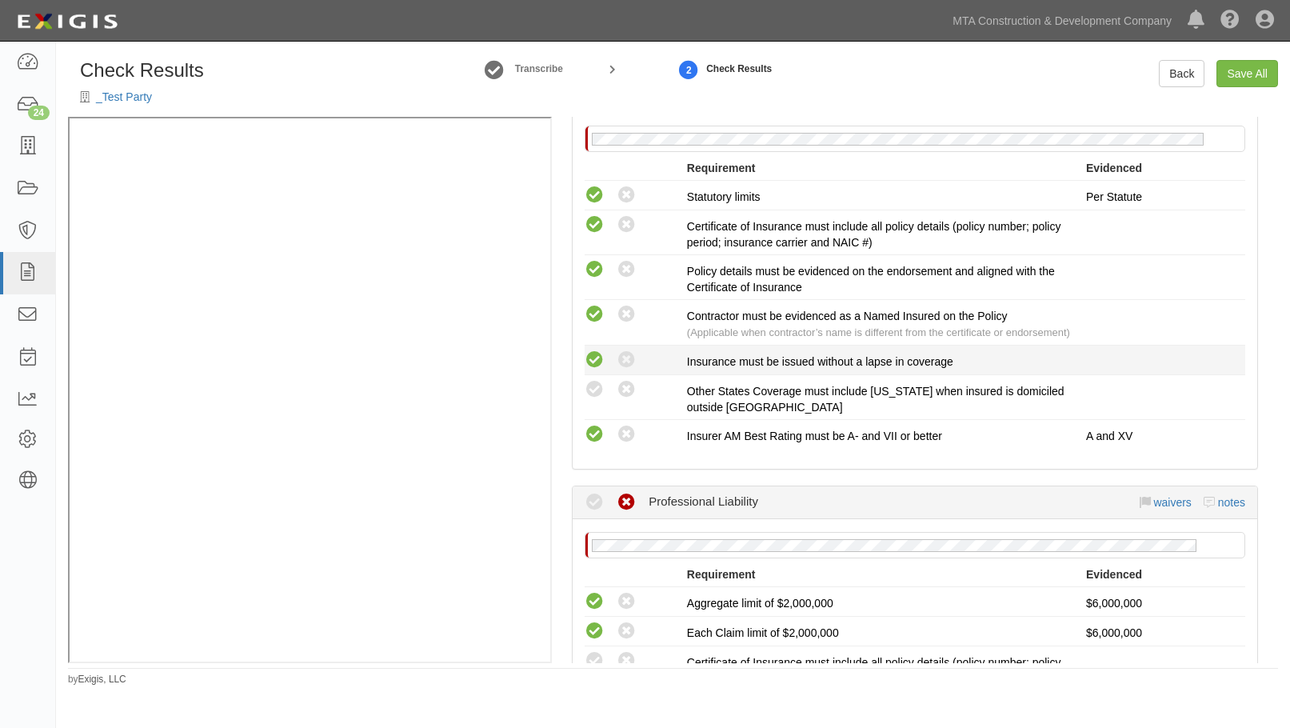
click at [591, 370] on icon at bounding box center [595, 360] width 20 height 20
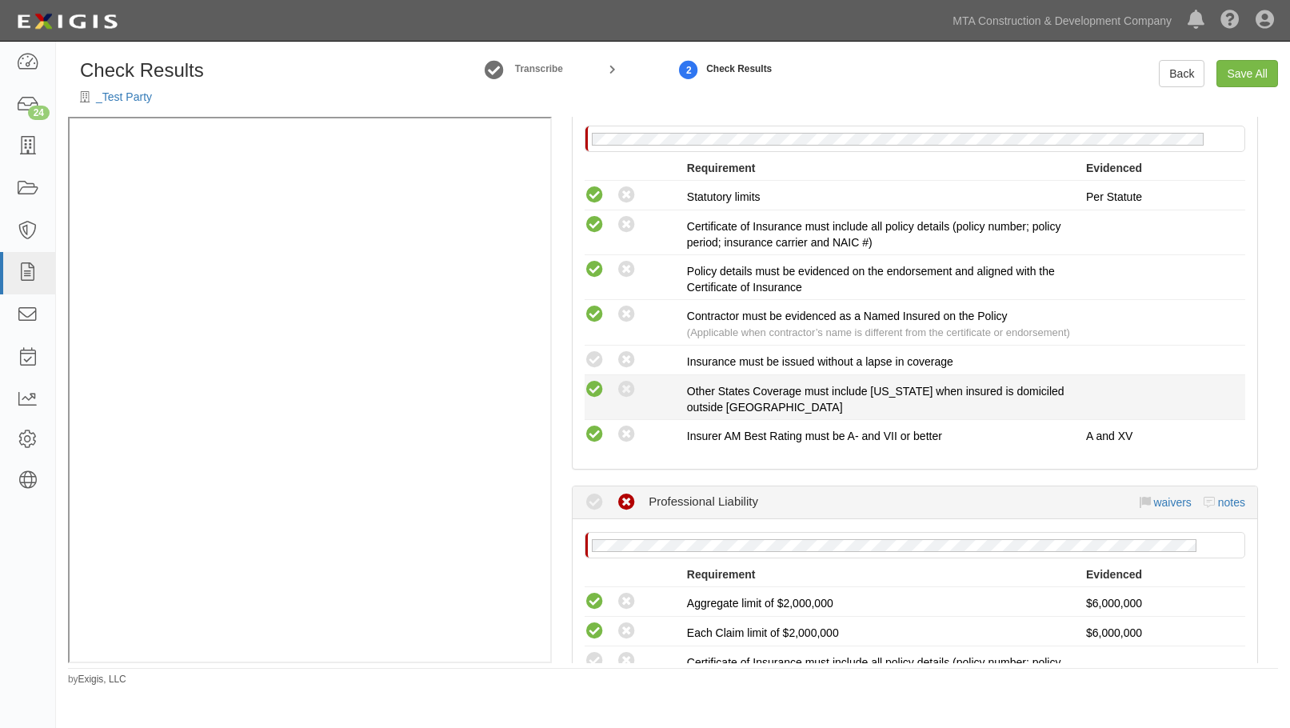
radio input "true"
click at [597, 400] on icon at bounding box center [595, 390] width 20 height 20
radio input "true"
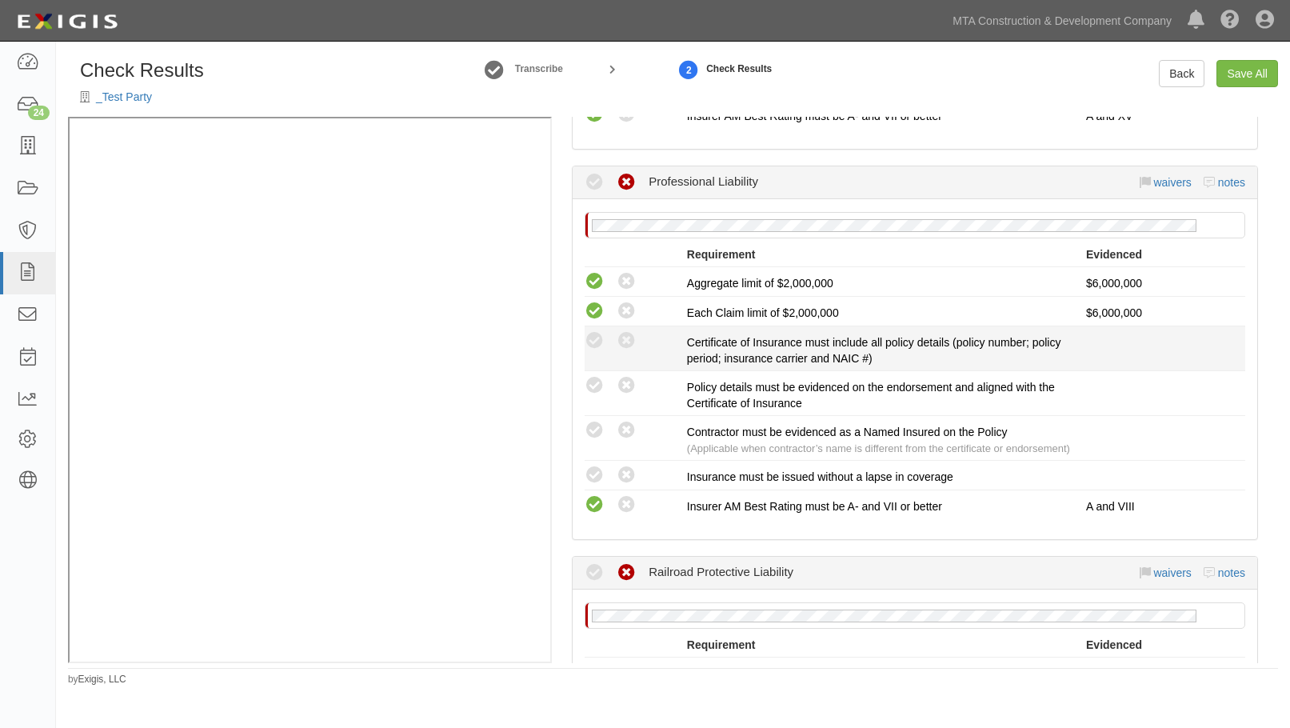
scroll to position [2519, 0]
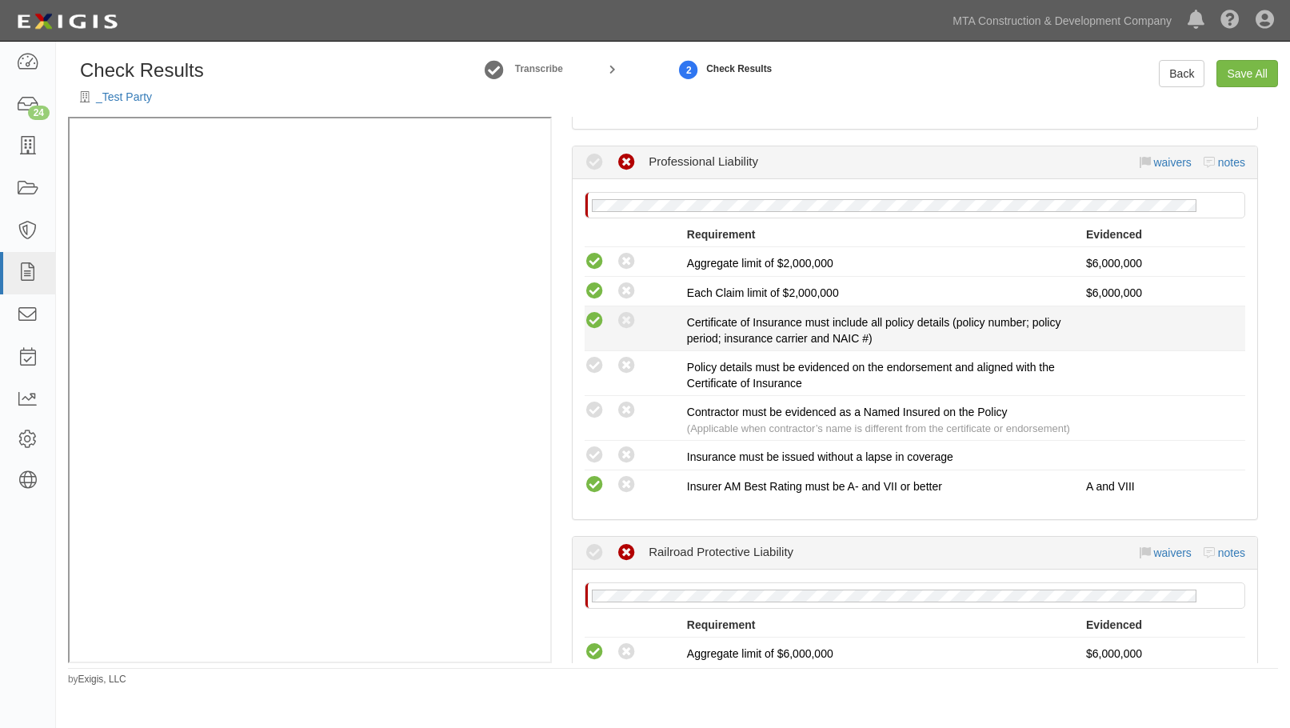
click at [598, 331] on icon at bounding box center [595, 321] width 20 height 20
radio input "true"
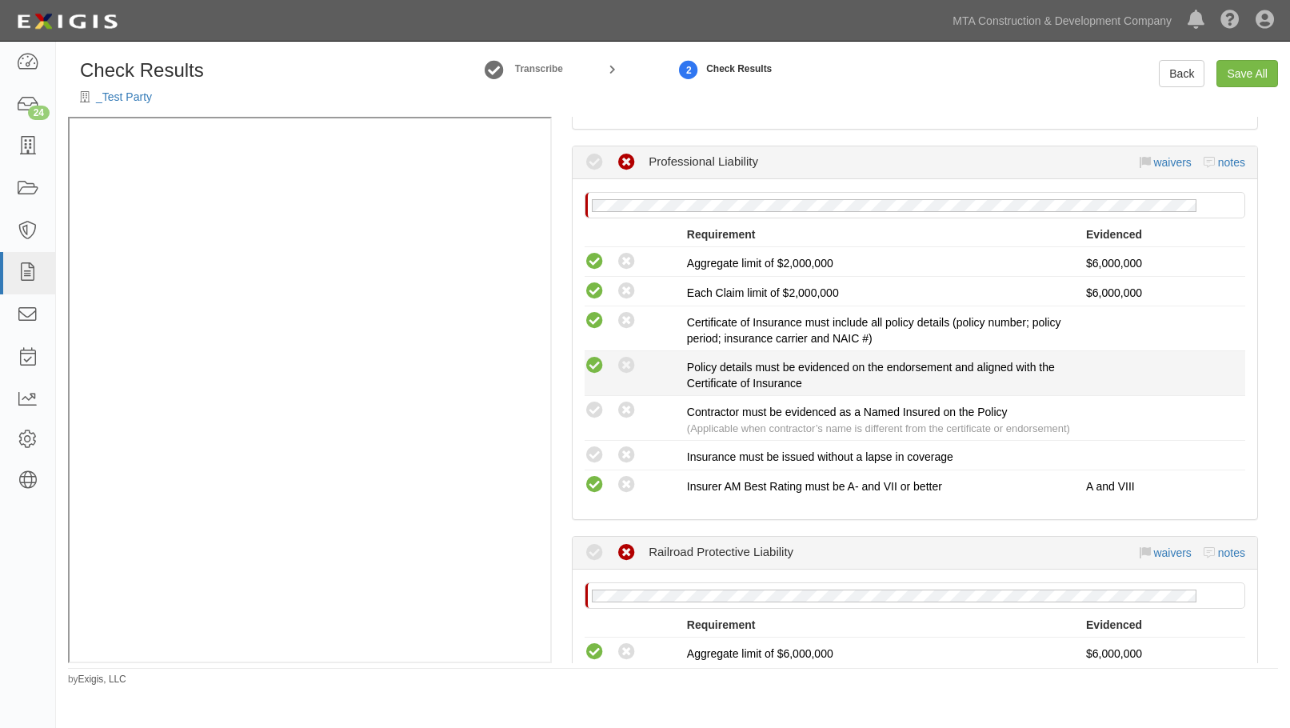
click at [599, 376] on icon at bounding box center [595, 366] width 20 height 20
radio input "true"
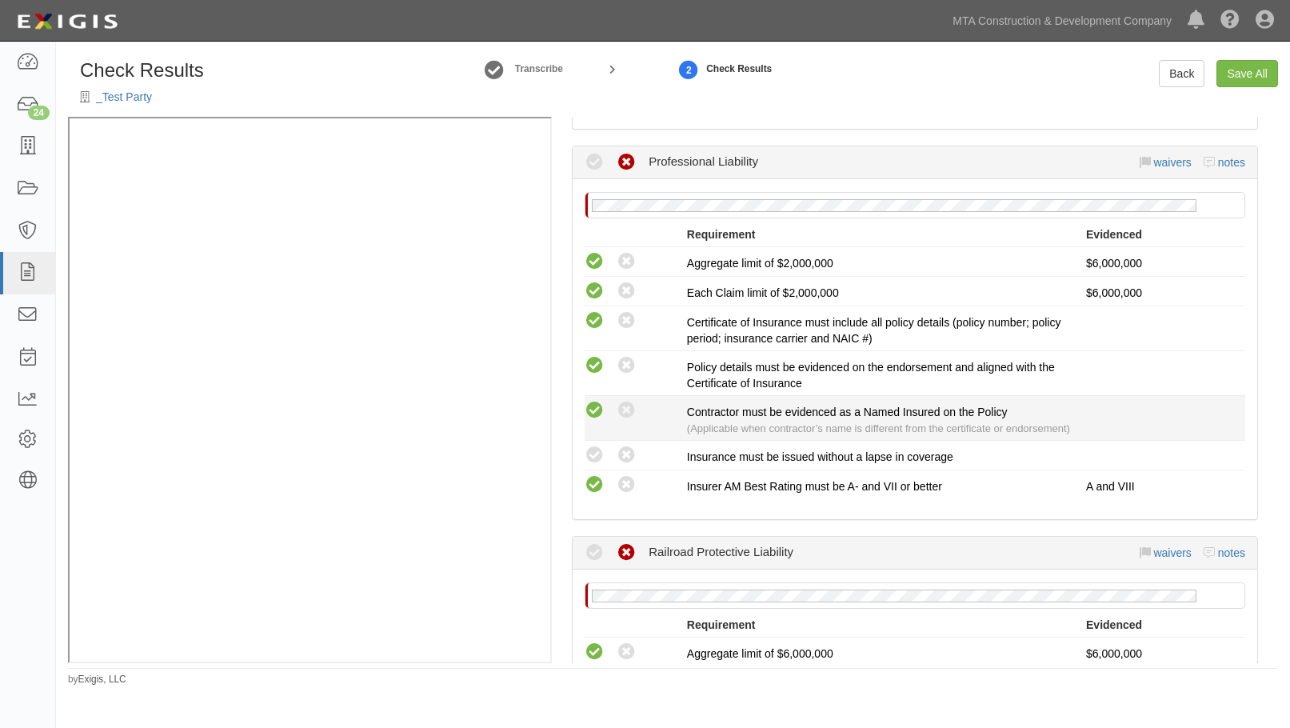
click at [596, 421] on icon at bounding box center [595, 411] width 20 height 20
radio input "true"
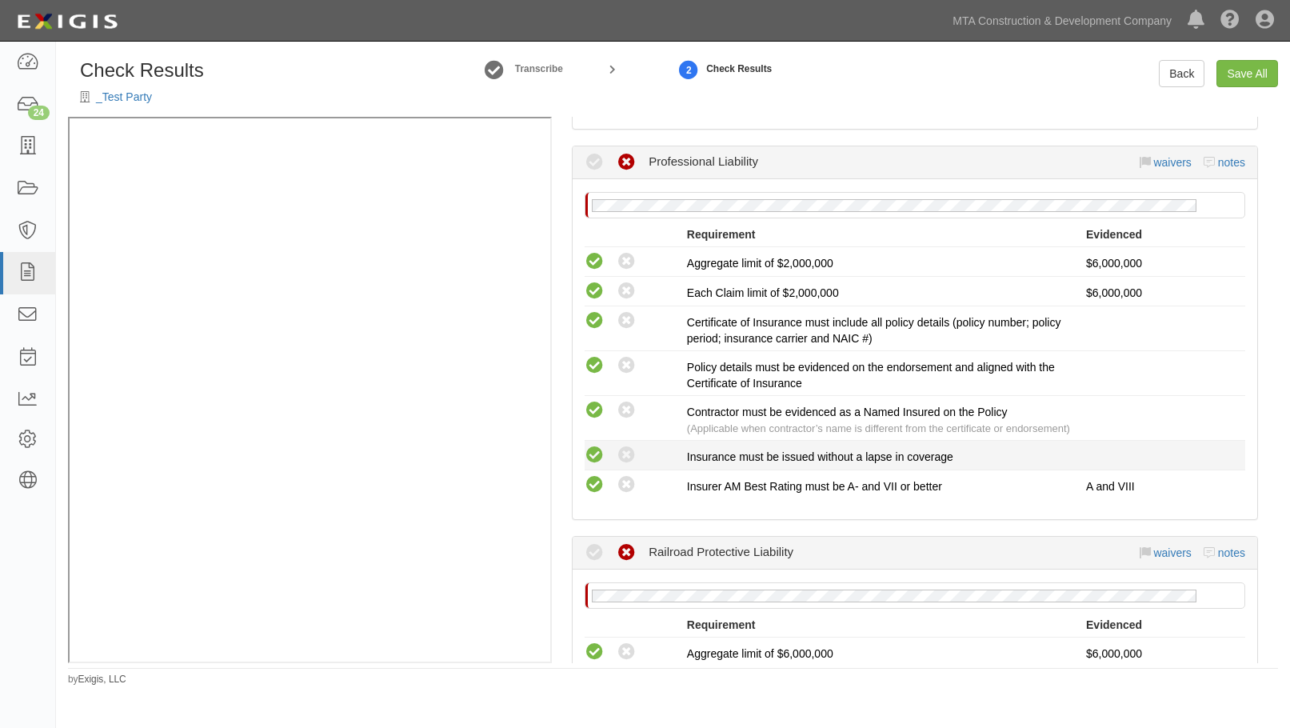
drag, startPoint x: 591, startPoint y: 561, endPoint x: 593, endPoint y: 550, distance: 11.3
click at [589, 466] on icon at bounding box center [595, 456] width 20 height 20
radio input "true"
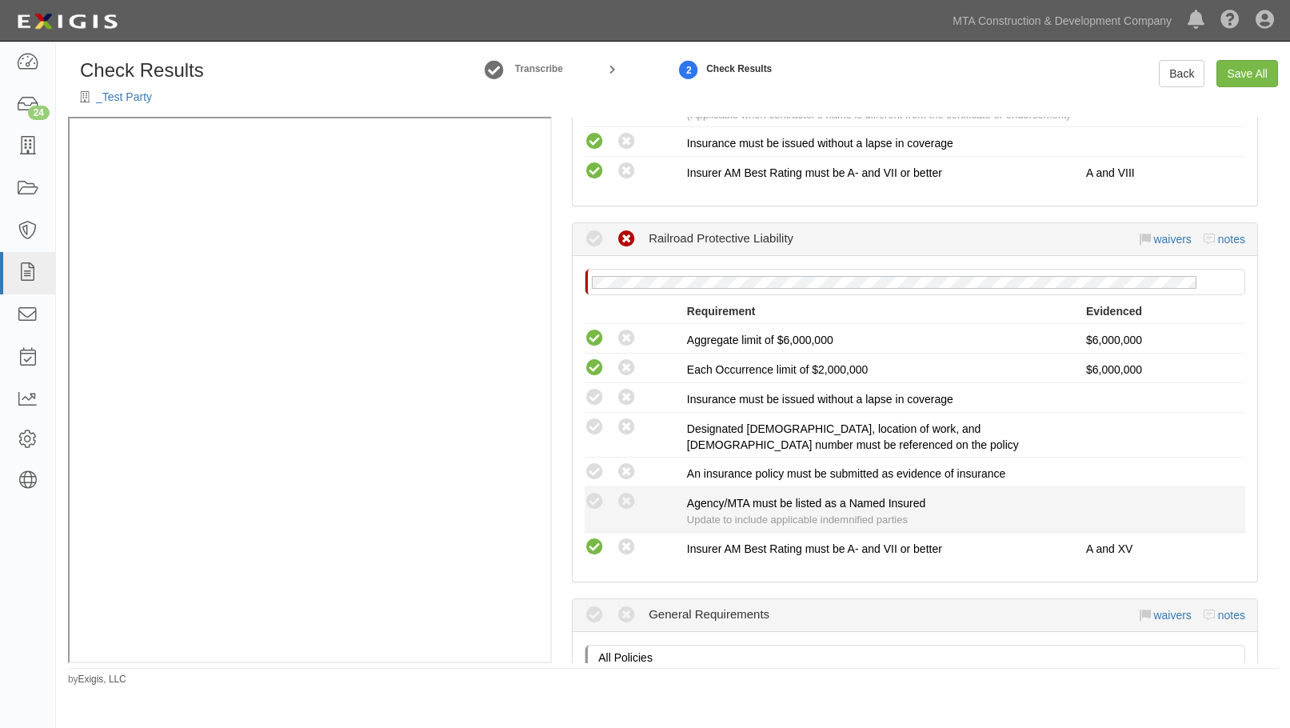
scroll to position [2999, 0]
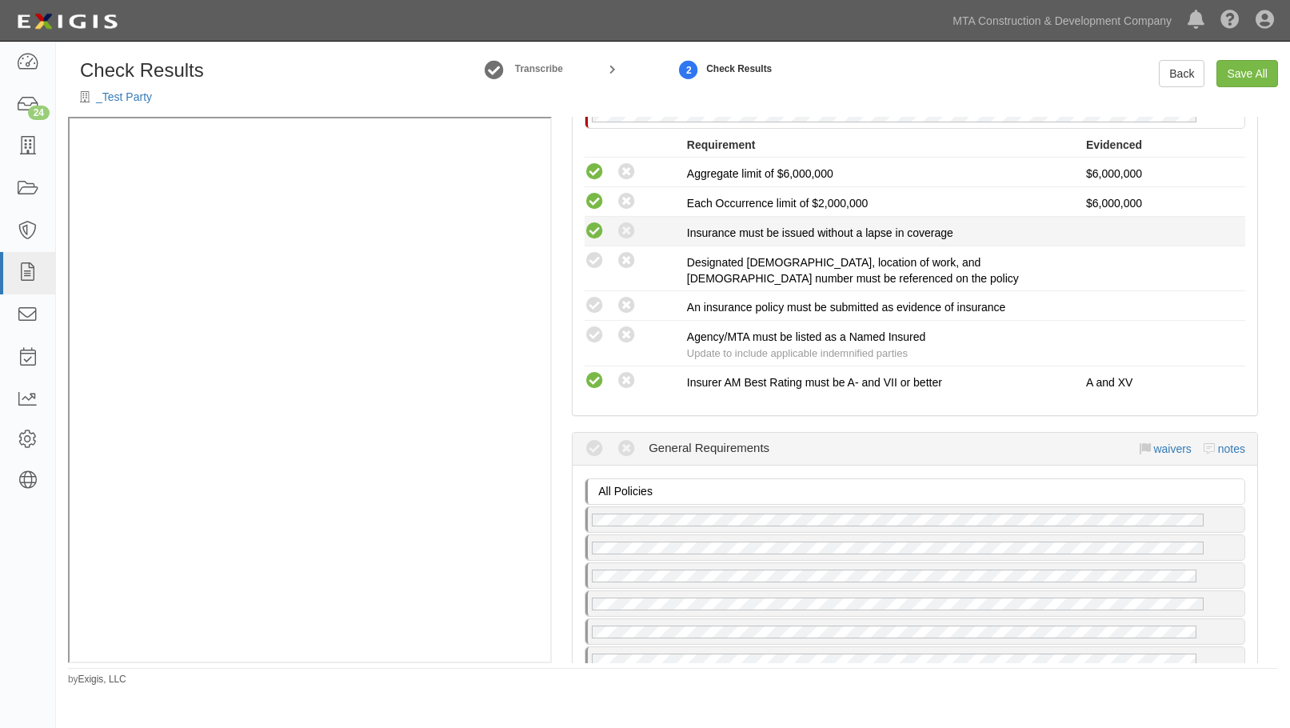
click at [594, 242] on icon at bounding box center [595, 232] width 20 height 20
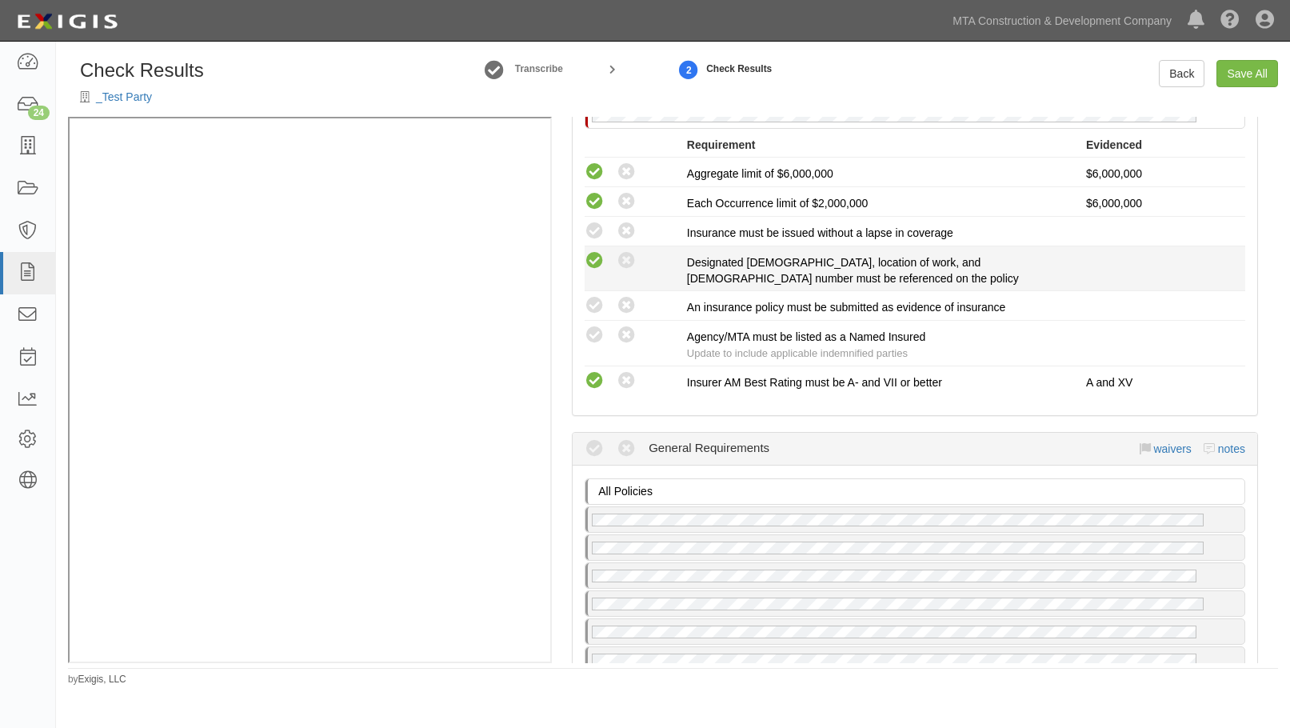
radio input "true"
click at [594, 271] on icon at bounding box center [595, 261] width 20 height 20
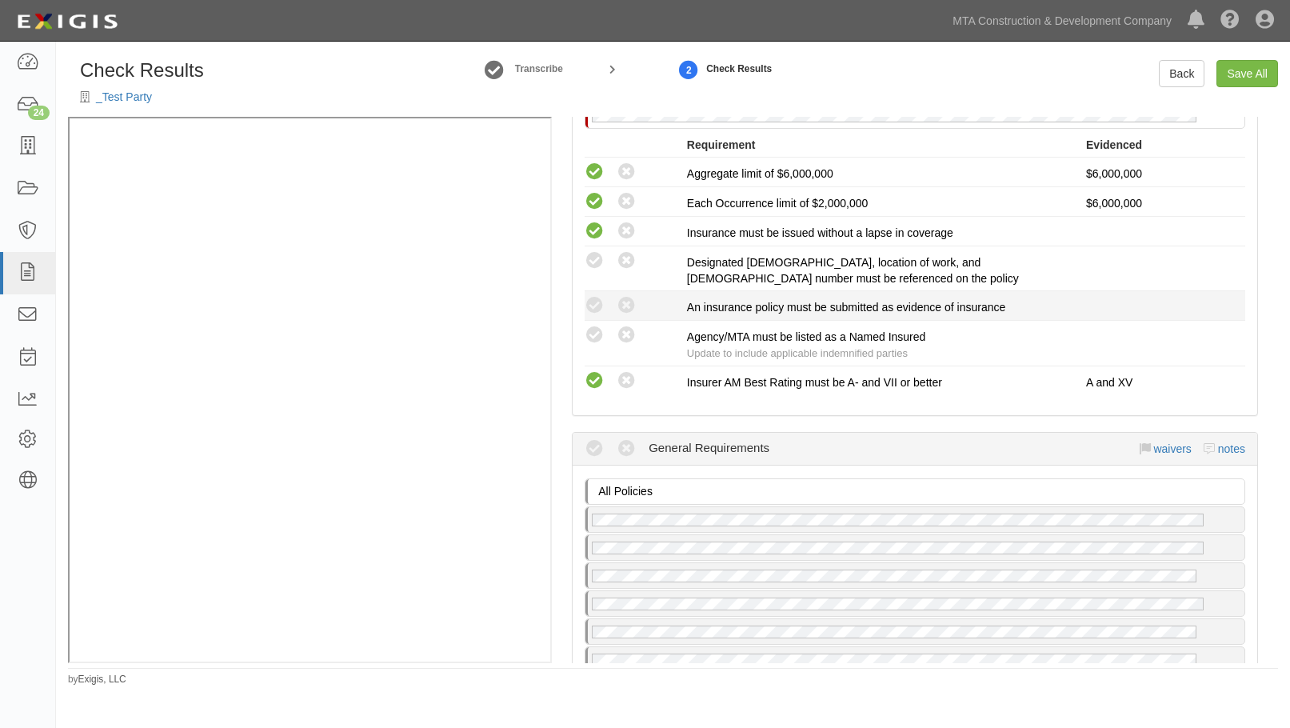
radio input "true"
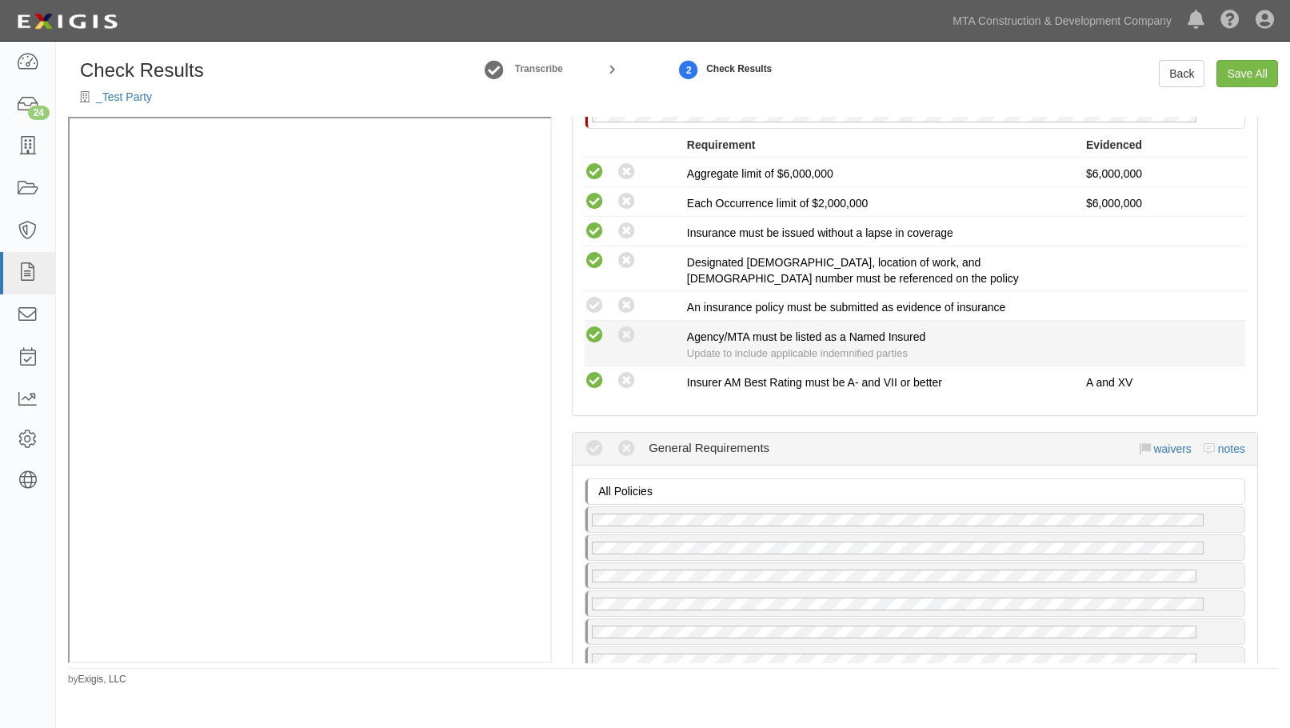
click at [594, 346] on icon at bounding box center [595, 336] width 20 height 20
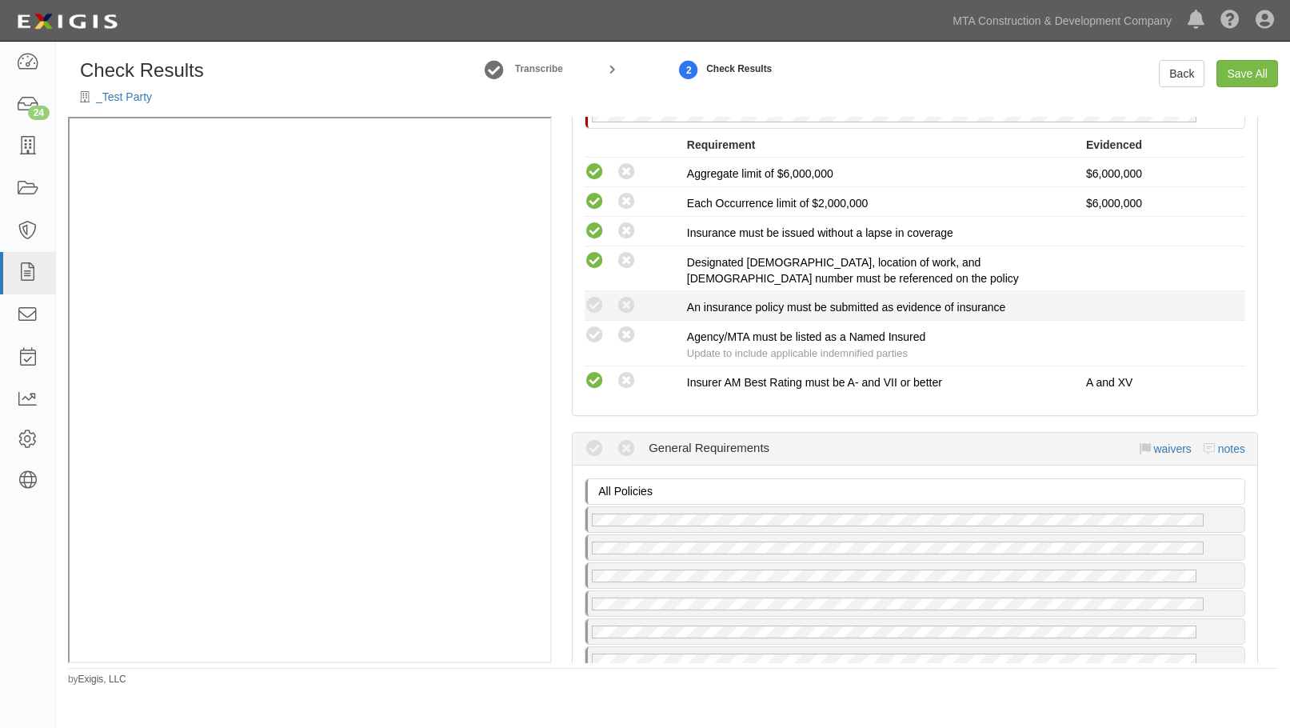
radio input "true"
click at [588, 316] on icon at bounding box center [595, 306] width 20 height 20
radio input "true"
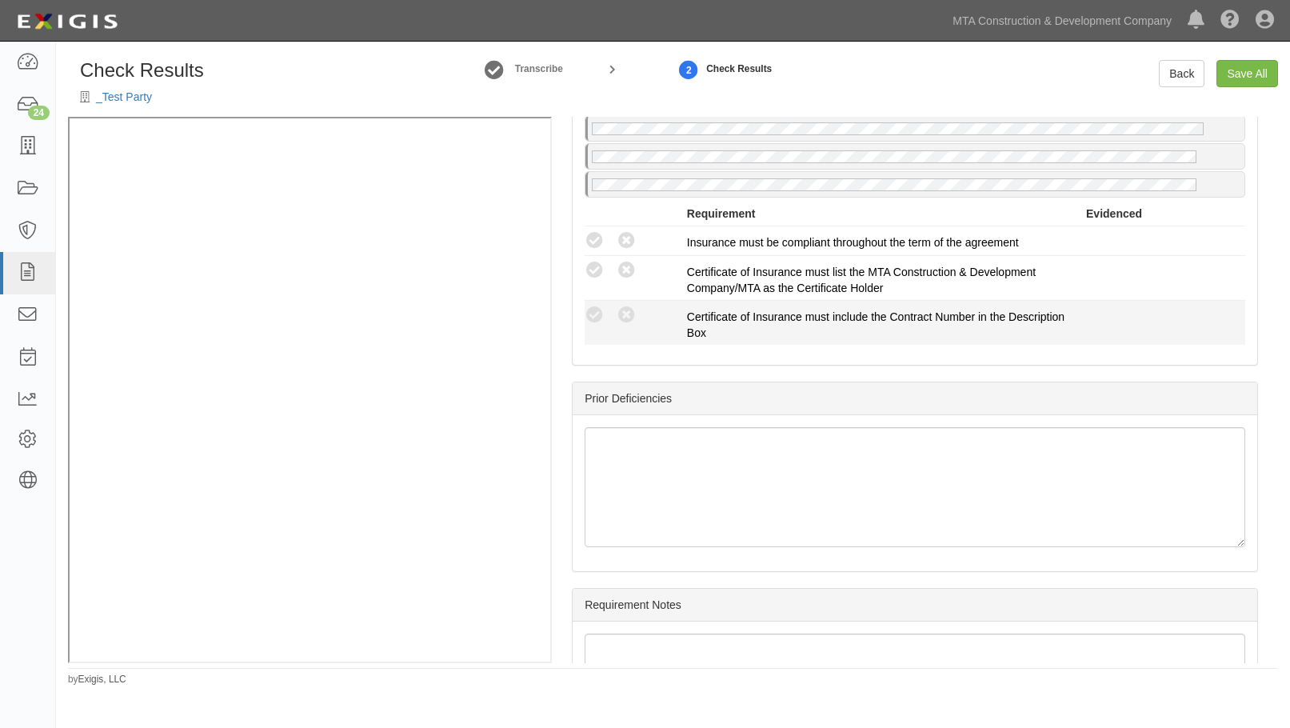
scroll to position [3479, 0]
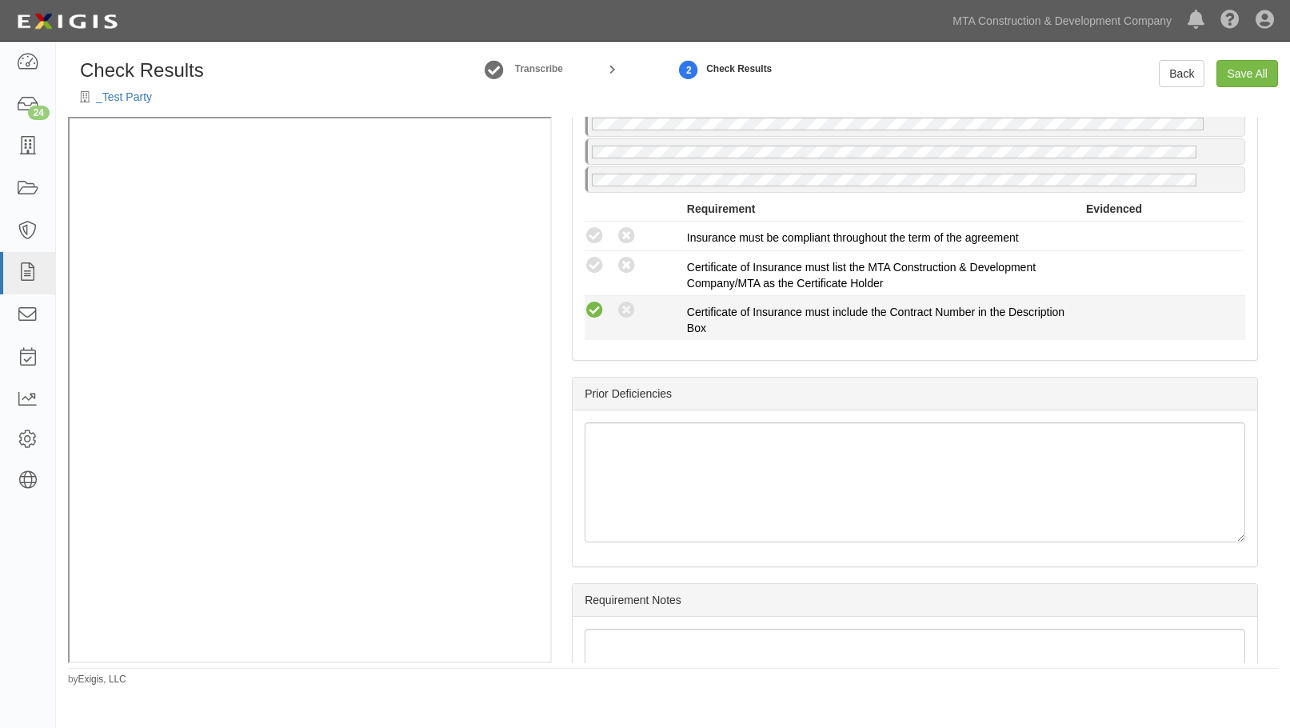
click at [597, 246] on icon at bounding box center [595, 236] width 20 height 20
click at [594, 276] on icon at bounding box center [595, 266] width 20 height 20
radio input "true"
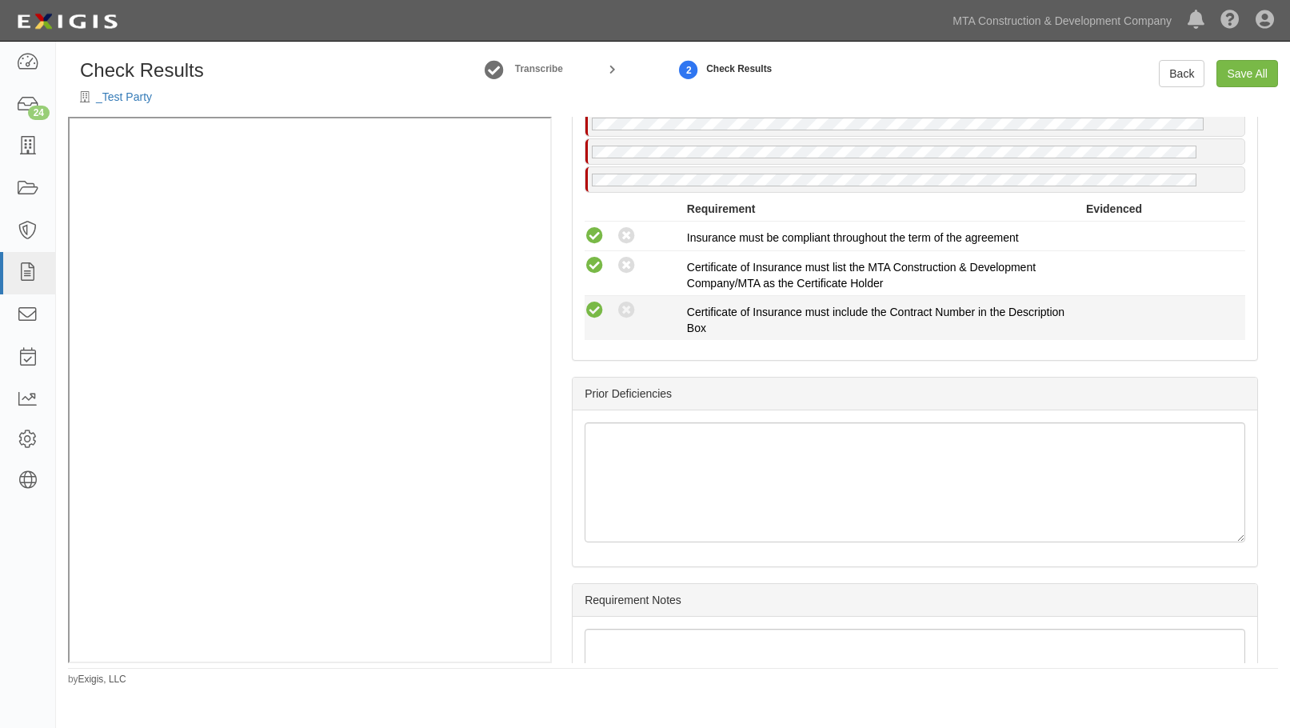
click at [594, 321] on icon at bounding box center [595, 311] width 20 height 20
radio input "true"
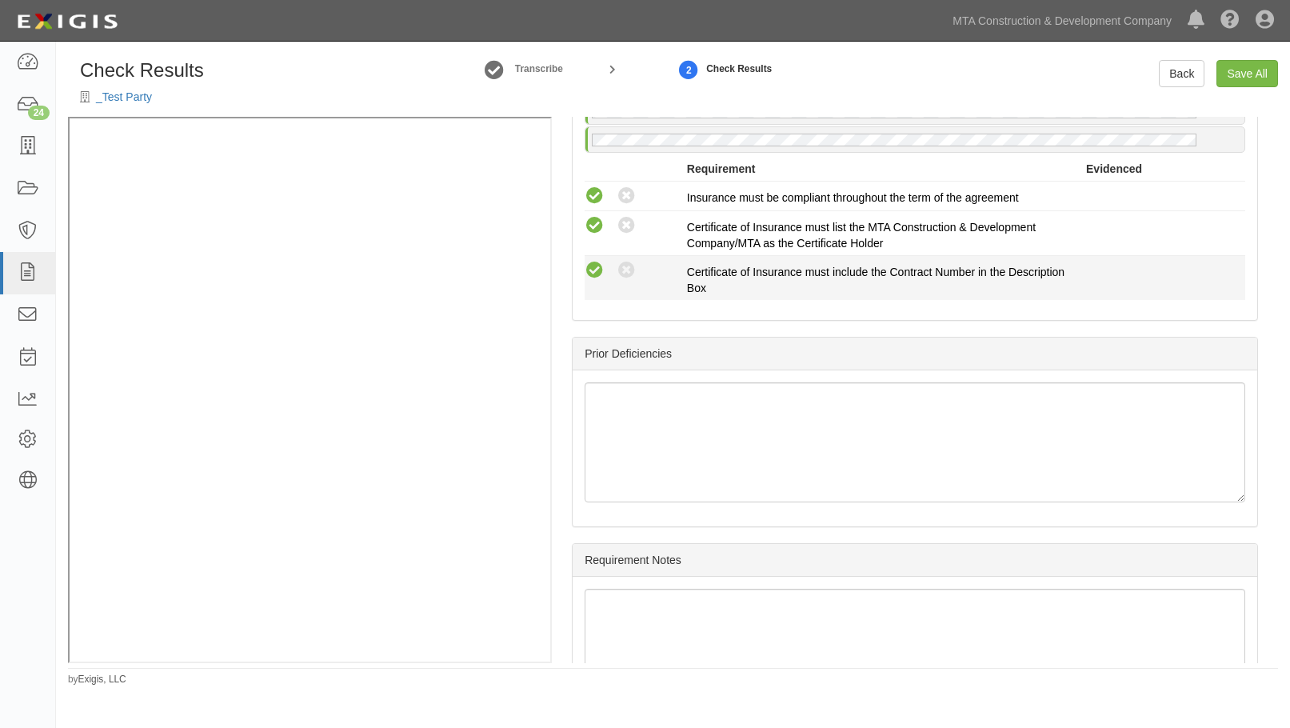
scroll to position [3439, 0]
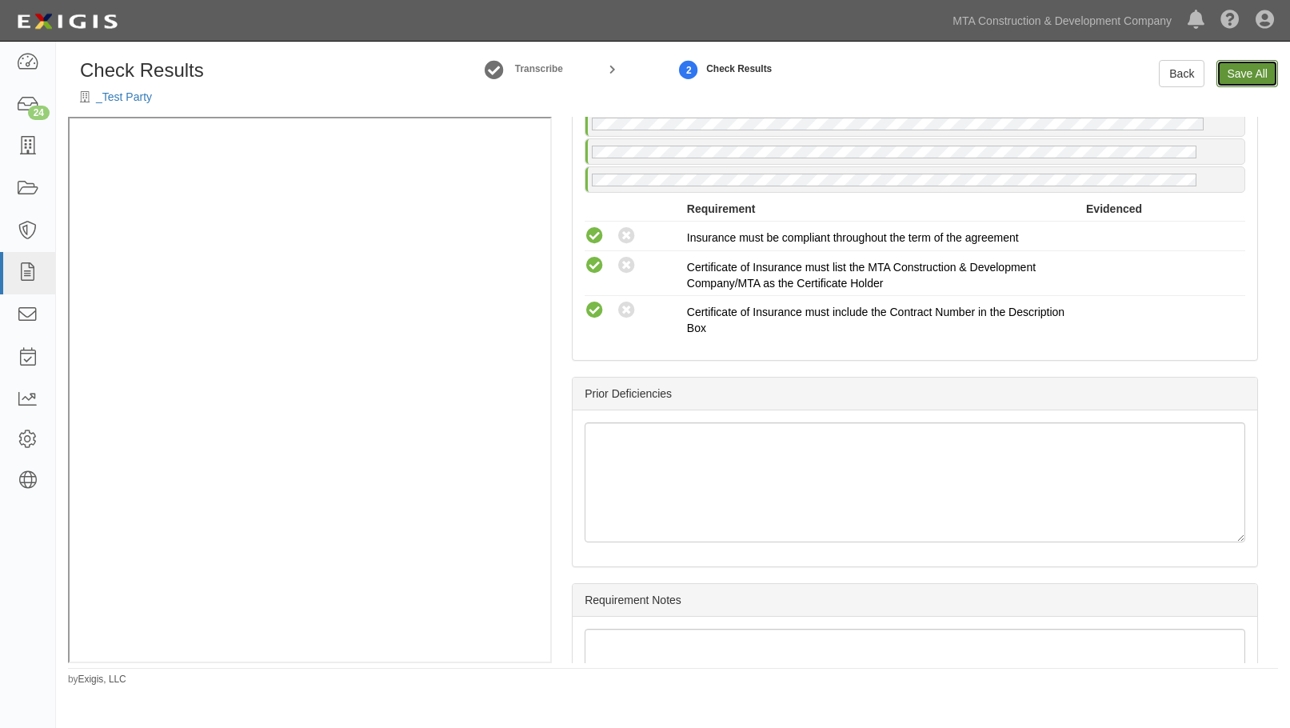
click at [1239, 60] on link "Save All" at bounding box center [1248, 73] width 62 height 27
radio input "false"
radio input "true"
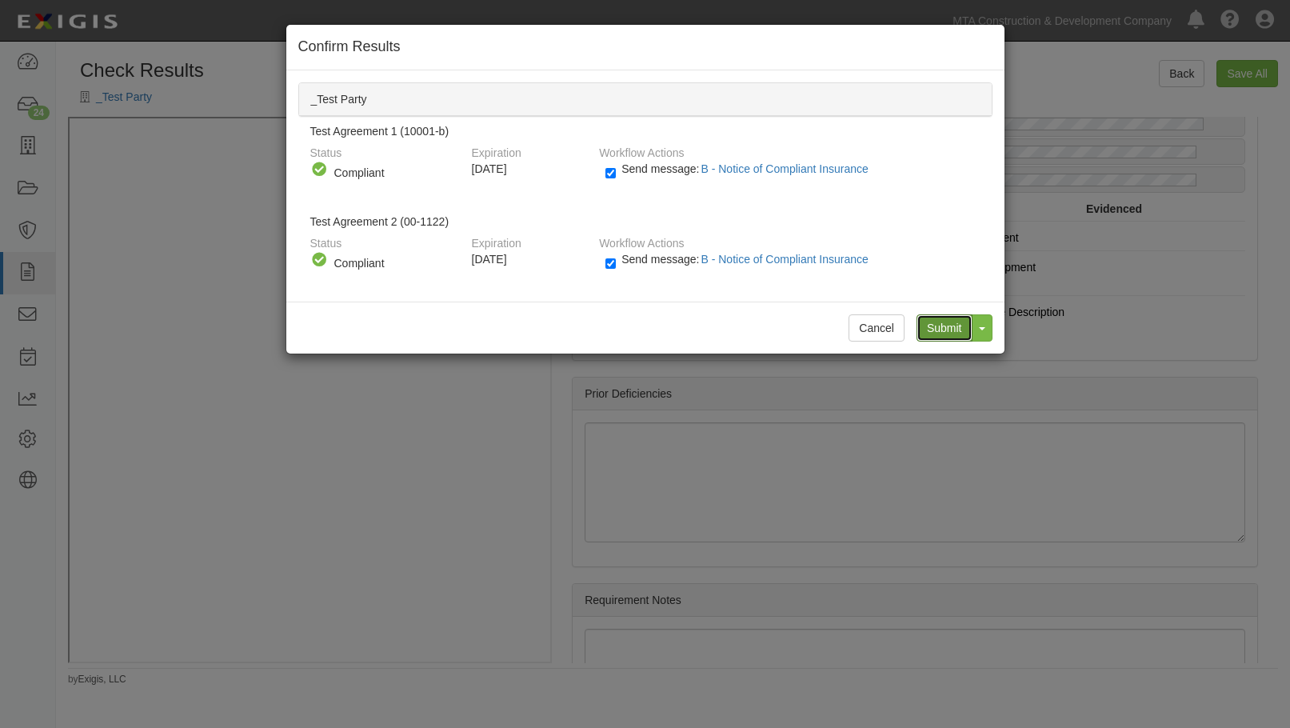
click at [946, 330] on input "Submit" at bounding box center [945, 327] width 56 height 27
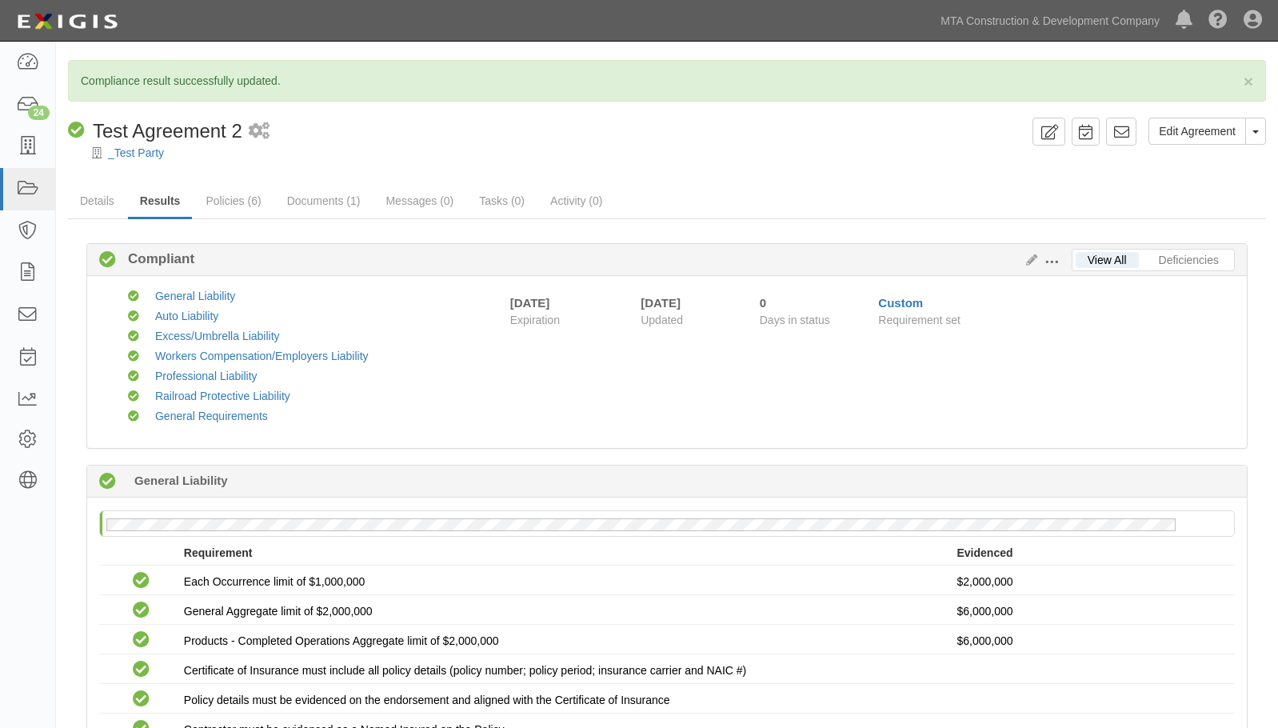
click at [812, 122] on div "Compliant Test Agreement 2 1 scheduled workflow" at bounding box center [547, 131] width 958 height 27
